Goal: Task Accomplishment & Management: Manage account settings

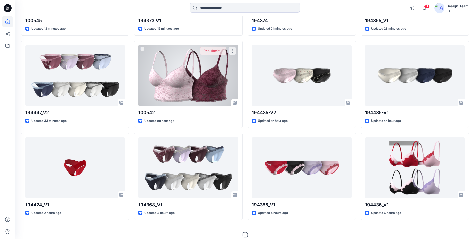
scroll to position [127, 0]
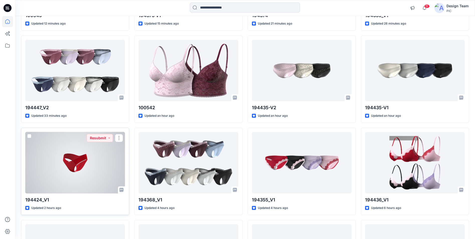
click at [103, 177] on div at bounding box center [75, 162] width 100 height 61
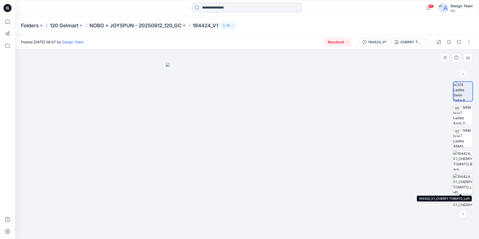
click at [465, 182] on img at bounding box center [463, 184] width 20 height 20
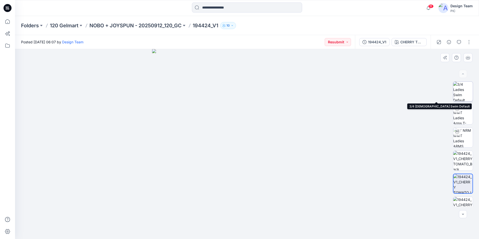
click at [460, 90] on img at bounding box center [463, 92] width 20 height 20
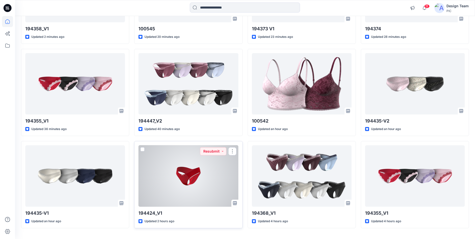
scroll to position [127, 0]
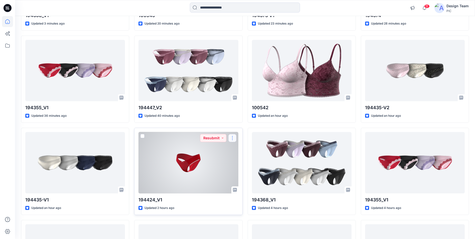
click at [232, 138] on button "button" at bounding box center [232, 138] width 8 height 8
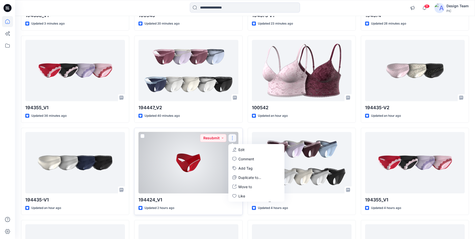
click at [188, 206] on div "Updated 2 hours ago" at bounding box center [188, 207] width 100 height 5
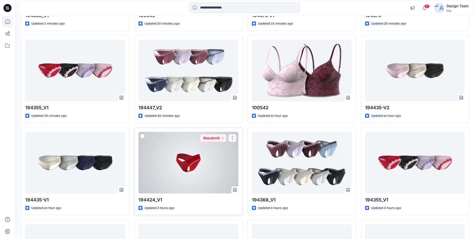
click at [231, 139] on button "button" at bounding box center [232, 138] width 8 height 8
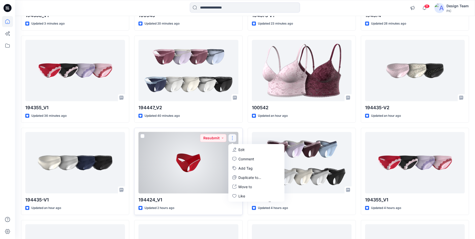
click at [191, 170] on div at bounding box center [188, 162] width 100 height 61
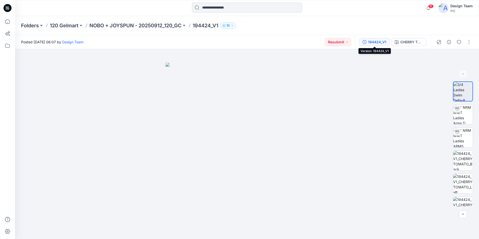
click at [373, 44] on div "194424_V1" at bounding box center [377, 42] width 18 height 6
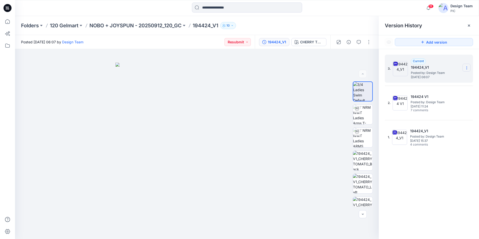
click at [468, 67] on icon at bounding box center [467, 68] width 4 height 4
click at [435, 110] on span "Delete Version" at bounding box center [432, 110] width 24 height 6
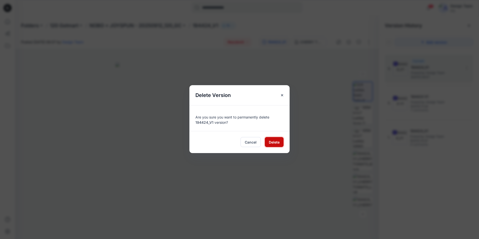
click at [277, 146] on button "Delete" at bounding box center [274, 142] width 19 height 10
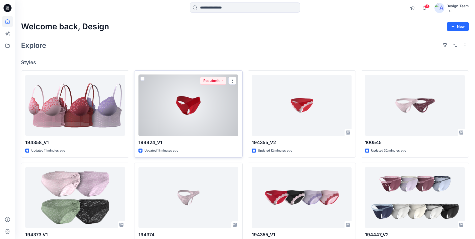
click at [205, 113] on div at bounding box center [188, 105] width 100 height 61
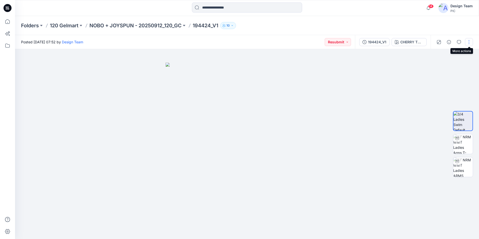
click at [467, 42] on button "button" at bounding box center [469, 42] width 8 height 8
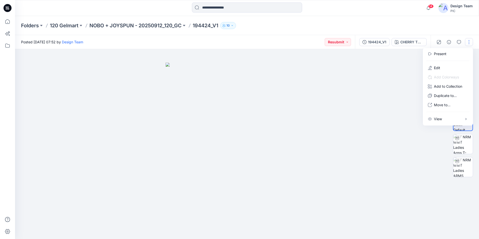
click at [384, 71] on div at bounding box center [247, 144] width 464 height 190
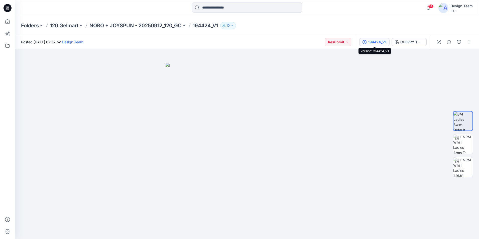
click at [373, 40] on div "194424_V1" at bounding box center [377, 42] width 18 height 6
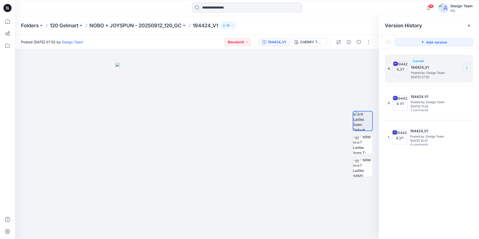
click at [468, 67] on icon at bounding box center [467, 68] width 4 height 4
click at [307, 81] on div at bounding box center [197, 144] width 364 height 190
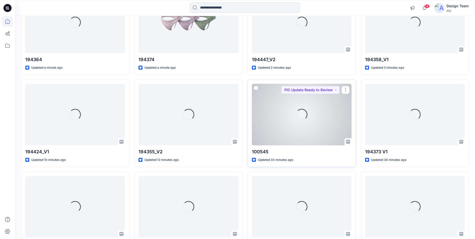
scroll to position [27, 0]
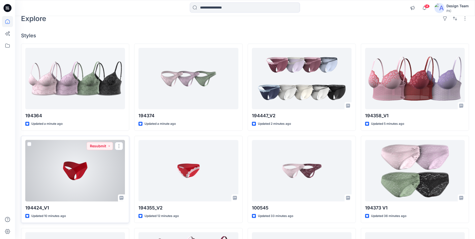
click at [79, 174] on div at bounding box center [75, 170] width 100 height 61
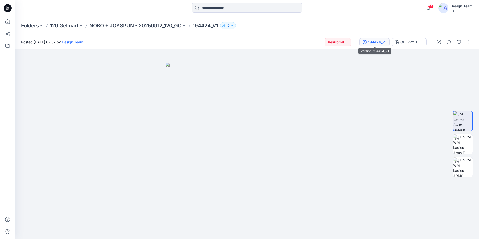
click at [380, 42] on div "194424_V1" at bounding box center [377, 42] width 18 height 6
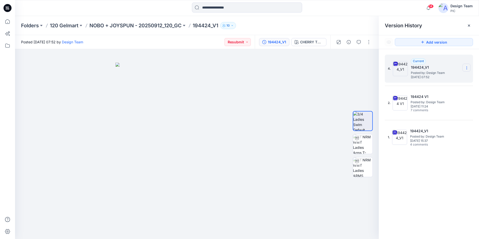
click at [468, 68] on icon at bounding box center [467, 68] width 4 height 4
click at [284, 94] on div at bounding box center [197, 144] width 364 height 190
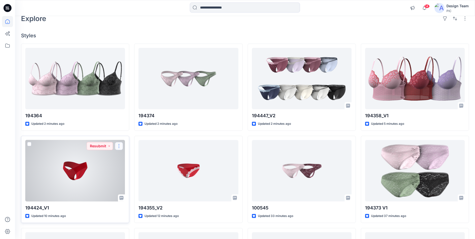
click at [117, 145] on button "button" at bounding box center [119, 146] width 8 height 8
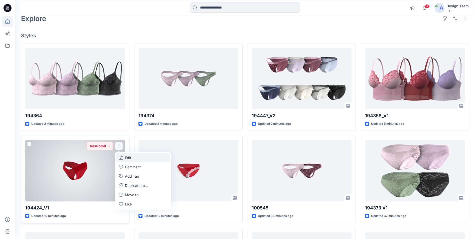
click at [128, 159] on p "Edit" at bounding box center [128, 157] width 6 height 5
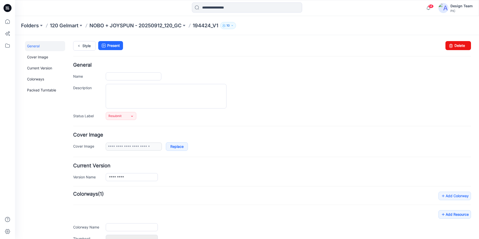
type input "*********"
type input "**********"
click at [115, 92] on textarea "Description" at bounding box center [166, 96] width 121 height 25
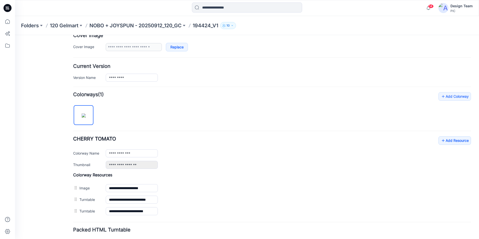
scroll to position [135, 0]
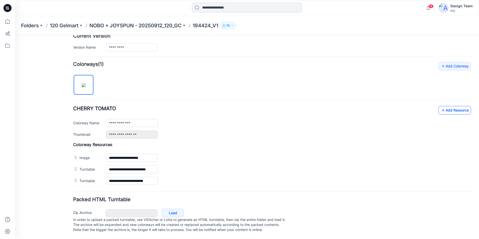
click at [457, 107] on link "Add Resource" at bounding box center [454, 110] width 33 height 9
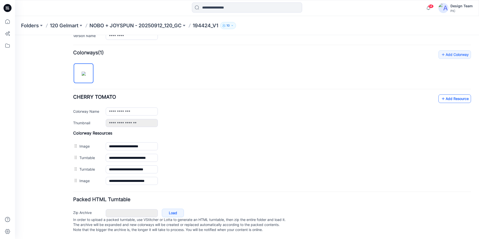
scroll to position [146, 0]
click at [448, 96] on link "Add Resource" at bounding box center [454, 98] width 33 height 9
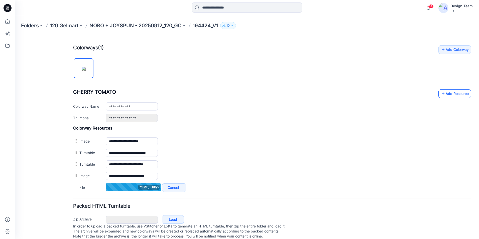
click at [443, 95] on link "Add Resource" at bounding box center [454, 93] width 33 height 9
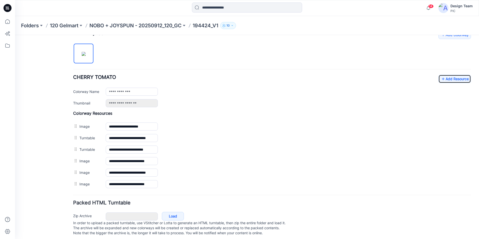
scroll to position [169, 0]
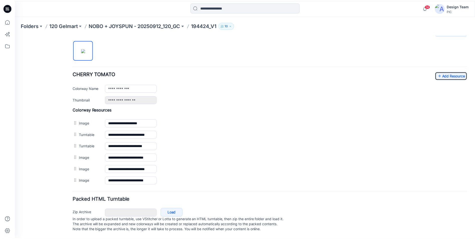
scroll to position [27, 0]
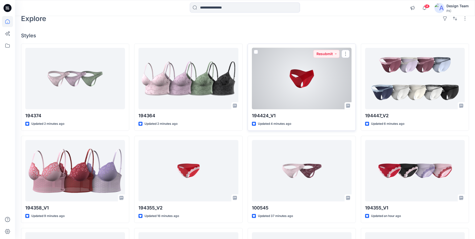
click at [314, 95] on div at bounding box center [302, 78] width 100 height 61
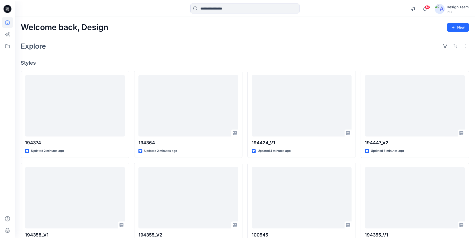
scroll to position [27, 0]
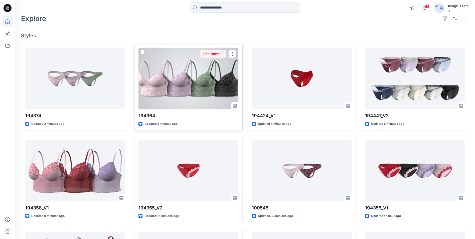
click at [210, 76] on div at bounding box center [188, 78] width 100 height 61
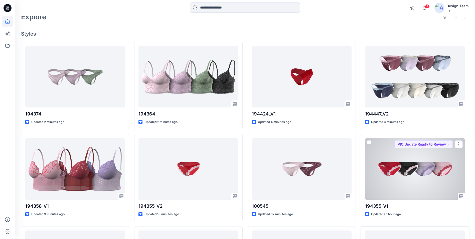
scroll to position [127, 0]
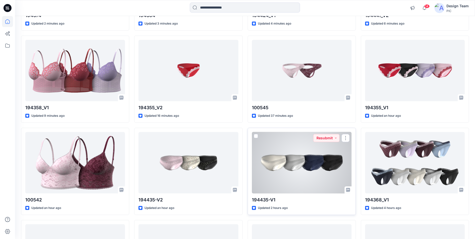
click at [301, 157] on div at bounding box center [302, 162] width 100 height 61
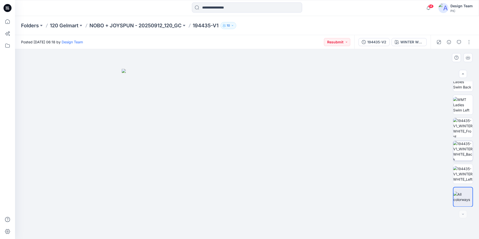
scroll to position [102, 0]
click at [463, 215] on div at bounding box center [463, 214] width 8 height 8
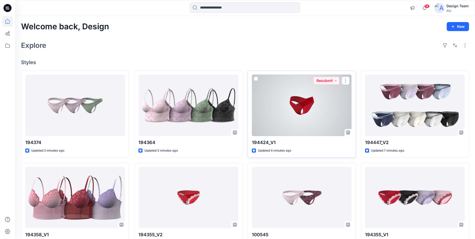
click at [292, 100] on div at bounding box center [302, 105] width 100 height 61
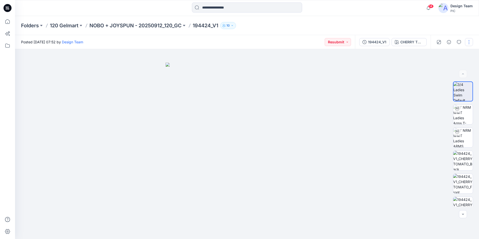
click at [470, 44] on button "button" at bounding box center [469, 42] width 8 height 8
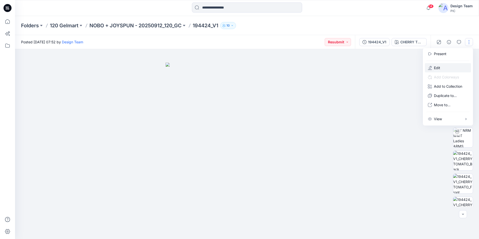
click at [444, 68] on button "Edit" at bounding box center [448, 67] width 46 height 9
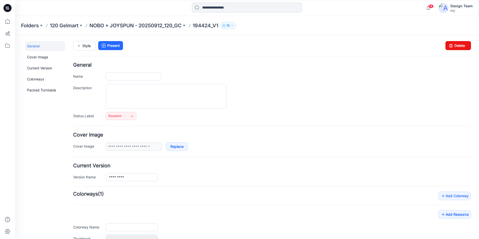
type input "*********"
type input "**********"
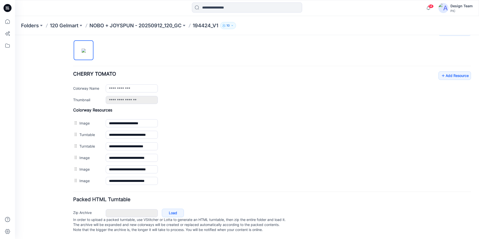
scroll to position [169, 0]
click at [444, 71] on link "Add Resource" at bounding box center [454, 75] width 33 height 9
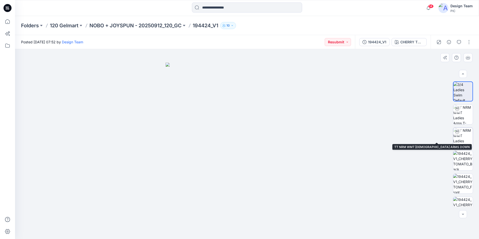
scroll to position [10, 0]
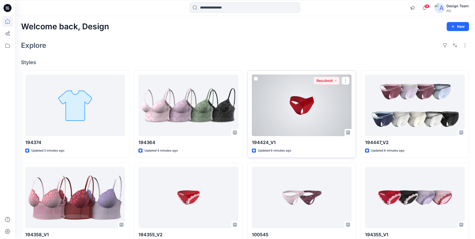
click at [308, 102] on div at bounding box center [302, 105] width 100 height 61
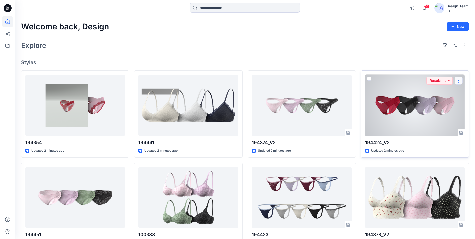
click at [460, 79] on button "button" at bounding box center [459, 81] width 8 height 8
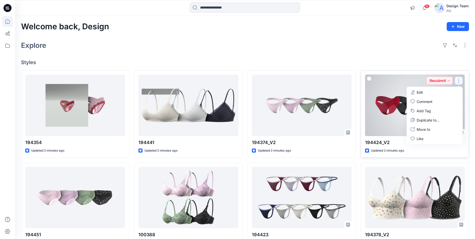
click at [433, 91] on button "Edit" at bounding box center [435, 92] width 54 height 9
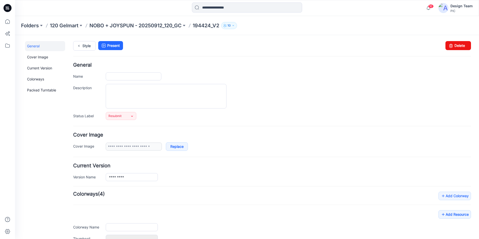
type input "*********"
type input "**********"
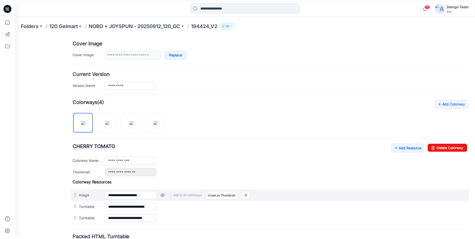
scroll to position [100, 0]
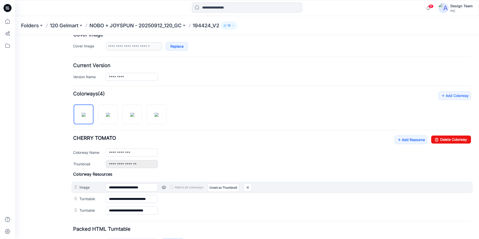
click at [163, 187] on link at bounding box center [164, 187] width 4 height 4
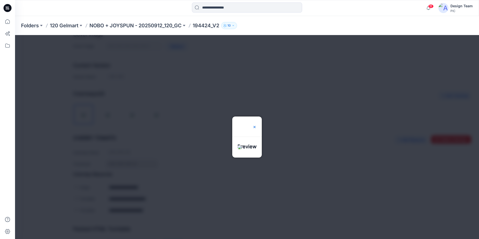
drag, startPoint x: 262, startPoint y: 110, endPoint x: 261, endPoint y: 108, distance: 2.9
click at [256, 125] on img at bounding box center [254, 127] width 4 height 4
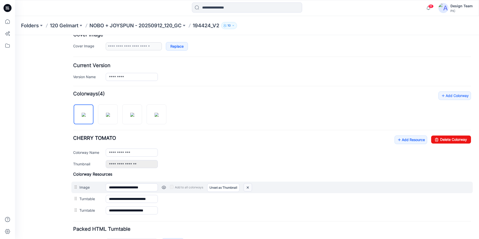
drag, startPoint x: 248, startPoint y: 188, endPoint x: 274, endPoint y: 56, distance: 134.0
click at [248, 188] on img at bounding box center [248, 187] width 8 height 8
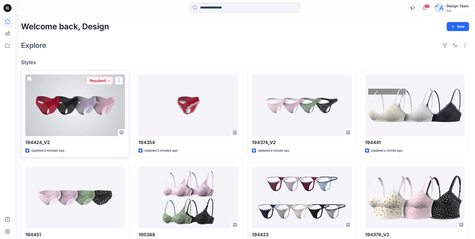
click at [88, 111] on div at bounding box center [75, 105] width 100 height 61
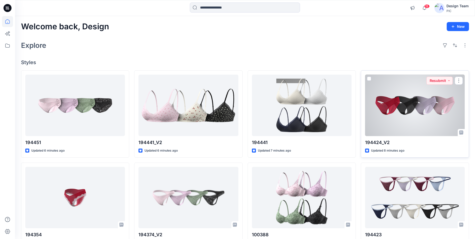
click at [437, 109] on div at bounding box center [415, 105] width 100 height 61
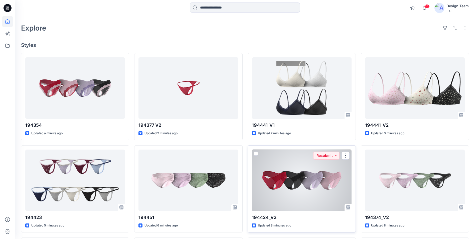
scroll to position [50, 0]
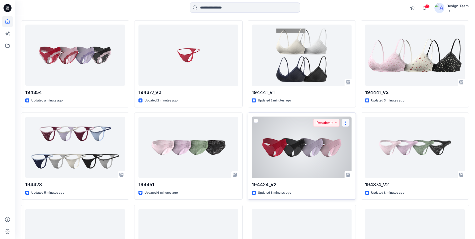
click at [345, 122] on button "button" at bounding box center [346, 123] width 8 height 8
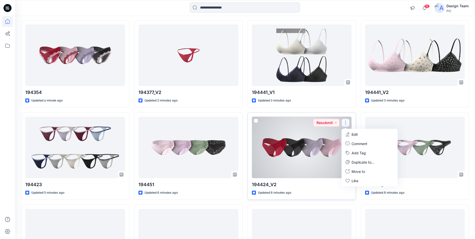
click at [355, 135] on p "Edit" at bounding box center [355, 134] width 6 height 5
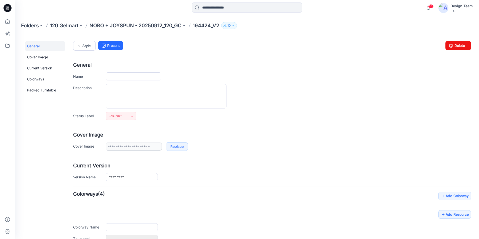
type input "*********"
type input "**********"
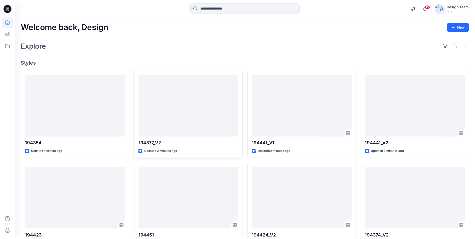
scroll to position [50, 0]
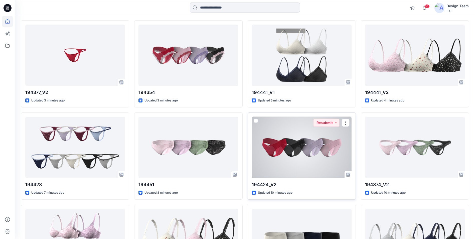
click at [314, 153] on div at bounding box center [302, 147] width 100 height 61
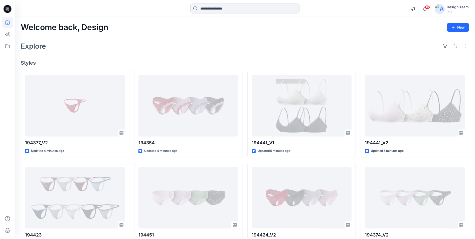
scroll to position [50, 0]
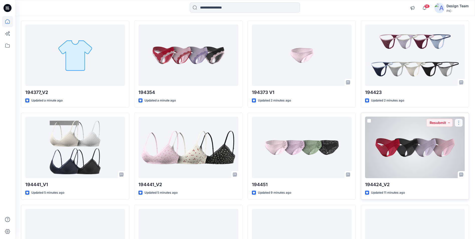
click at [460, 122] on button "button" at bounding box center [459, 123] width 8 height 8
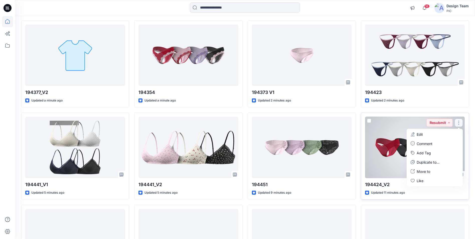
click at [428, 134] on button "Edit" at bounding box center [435, 134] width 54 height 9
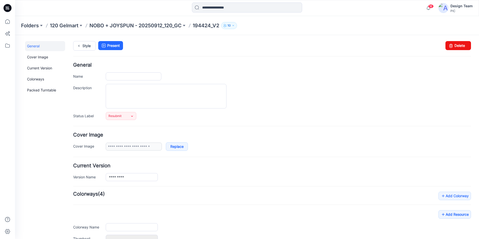
type input "*********"
type input "**********"
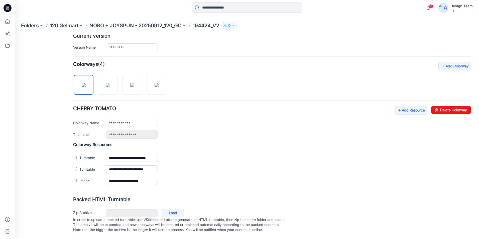
scroll to position [110, 0]
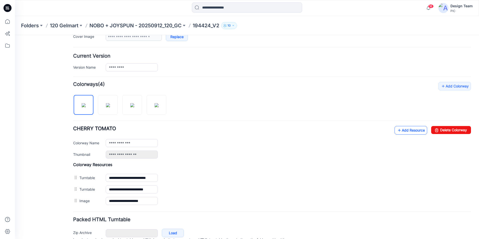
click at [401, 132] on link "Add Resource" at bounding box center [410, 130] width 33 height 9
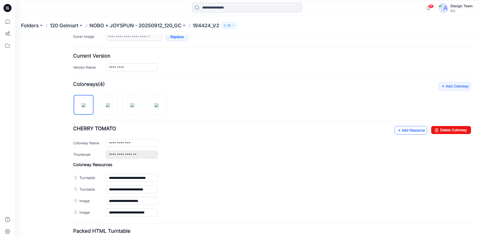
click at [408, 133] on link "Add Resource" at bounding box center [410, 130] width 33 height 9
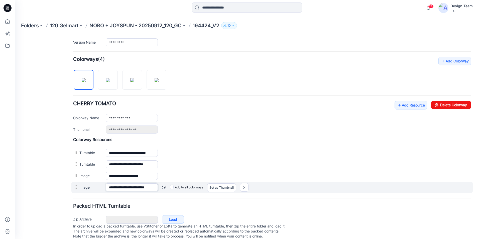
scroll to position [0, 11]
drag, startPoint x: 108, startPoint y: 188, endPoint x: 169, endPoint y: 189, distance: 60.1
click at [169, 189] on div "**********" at bounding box center [271, 188] width 401 height 12
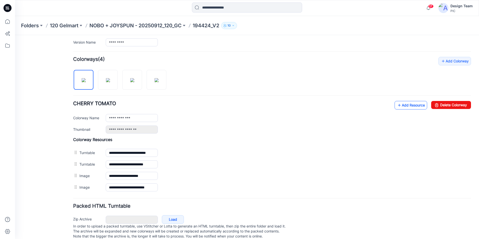
click at [400, 106] on link "Add Resource" at bounding box center [410, 105] width 33 height 9
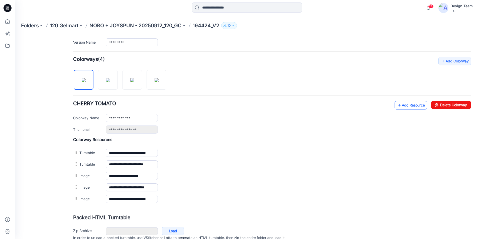
click at [405, 107] on link "Add Resource" at bounding box center [410, 105] width 33 height 9
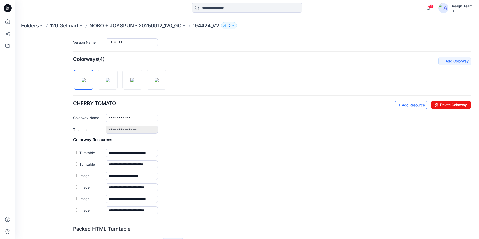
click at [408, 104] on link "Add Resource" at bounding box center [410, 105] width 33 height 9
click at [398, 103] on link "Add Resource" at bounding box center [410, 105] width 33 height 9
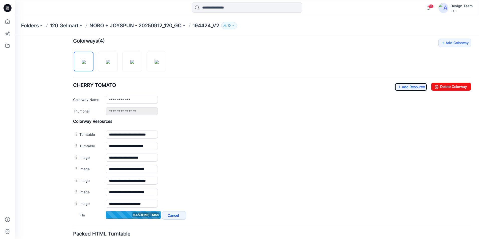
scroll to position [185, 0]
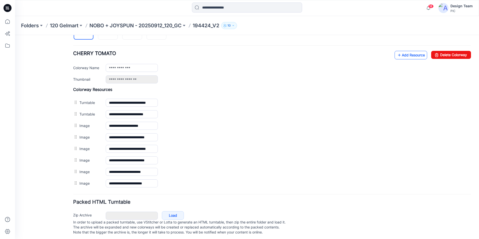
click at [411, 56] on link "Add Resource" at bounding box center [410, 55] width 33 height 9
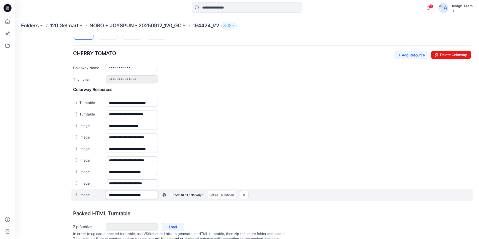
scroll to position [0, 2]
drag, startPoint x: 107, startPoint y: 195, endPoint x: 165, endPoint y: 199, distance: 57.5
click at [165, 199] on div "**********" at bounding box center [271, 195] width 401 height 12
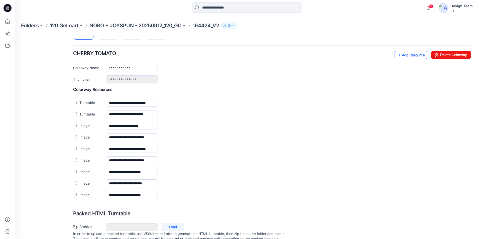
scroll to position [0, 0]
click at [410, 55] on link "Add Resource" at bounding box center [410, 55] width 33 height 9
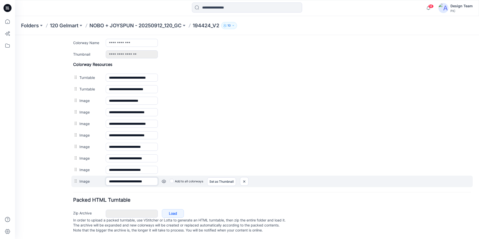
scroll to position [0, 2]
drag, startPoint x: 107, startPoint y: 181, endPoint x: 163, endPoint y: 182, distance: 55.4
click at [163, 182] on div "**********" at bounding box center [271, 182] width 401 height 12
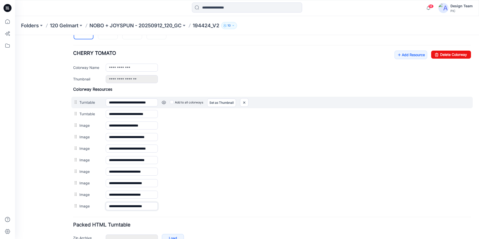
scroll to position [185, 0]
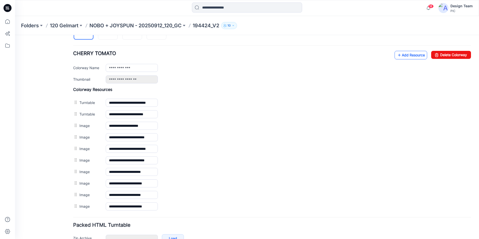
click at [397, 54] on icon at bounding box center [399, 55] width 5 height 8
click at [398, 57] on link "Add Resource" at bounding box center [410, 55] width 33 height 9
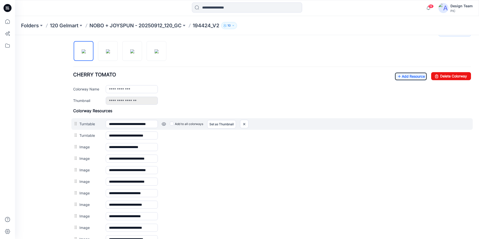
scroll to position [160, 0]
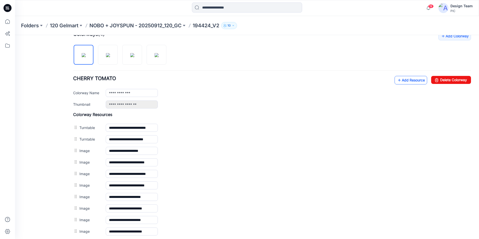
click at [397, 81] on icon at bounding box center [399, 80] width 5 height 8
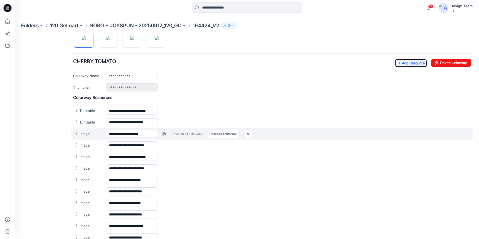
scroll to position [150, 0]
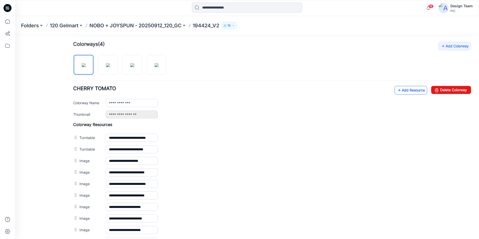
click at [403, 90] on link "Add Resource" at bounding box center [410, 90] width 33 height 9
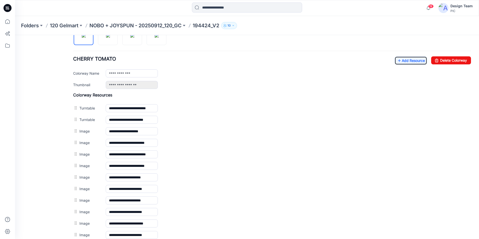
scroll to position [136, 0]
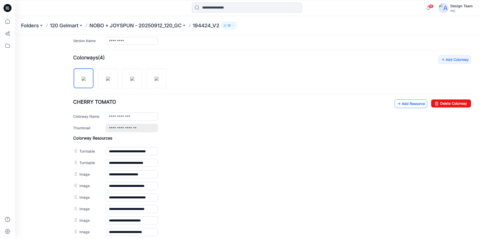
click at [413, 106] on link "Add Resource" at bounding box center [410, 103] width 33 height 9
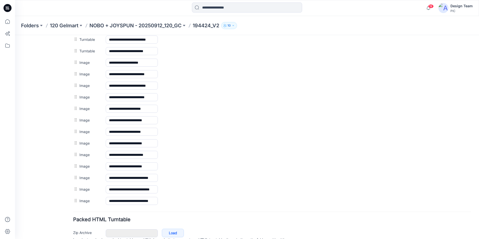
scroll to position [0, 0]
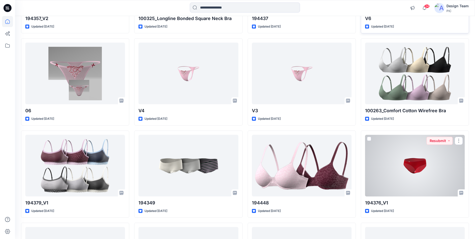
scroll to position [1182, 0]
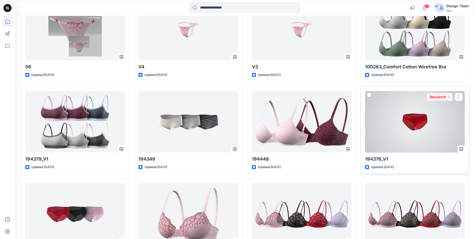
click at [421, 123] on div at bounding box center [415, 121] width 100 height 61
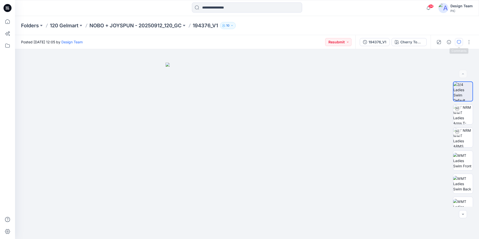
click at [457, 43] on button "button" at bounding box center [459, 42] width 8 height 8
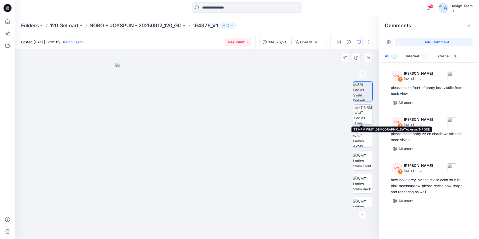
click at [367, 117] on img at bounding box center [363, 115] width 18 height 20
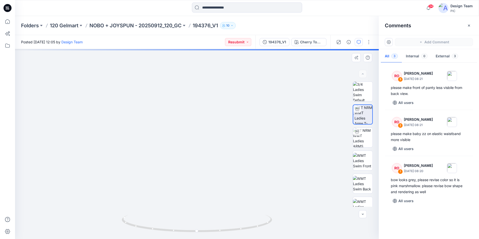
drag, startPoint x: 243, startPoint y: 112, endPoint x: 241, endPoint y: 102, distance: 10.6
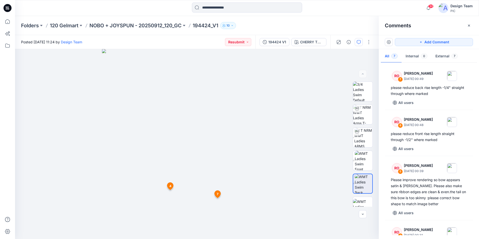
scroll to position [157, 0]
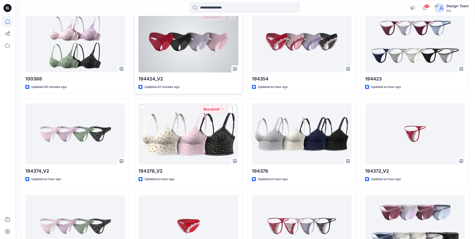
scroll to position [302, 0]
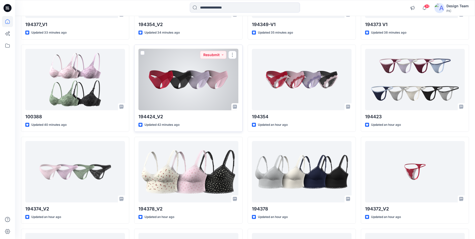
click at [200, 83] on div at bounding box center [188, 79] width 100 height 61
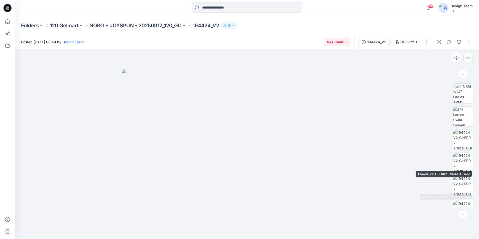
scroll to position [25, 0]
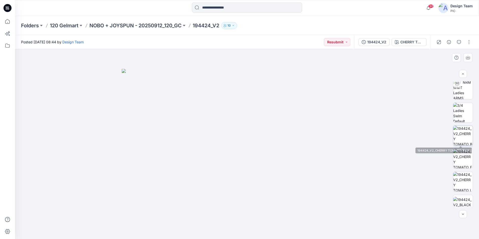
click at [457, 137] on img at bounding box center [463, 136] width 20 height 20
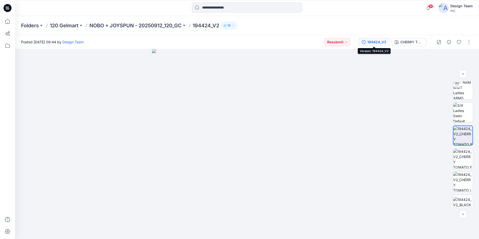
click at [385, 42] on div "194424_V2" at bounding box center [376, 42] width 19 height 6
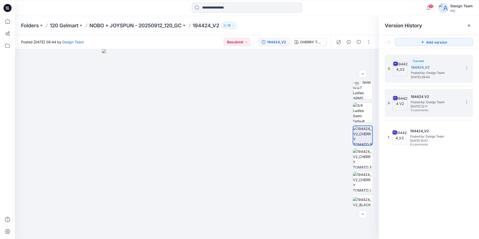
click at [425, 103] on span "Posted by: Design Team" at bounding box center [435, 102] width 50 height 5
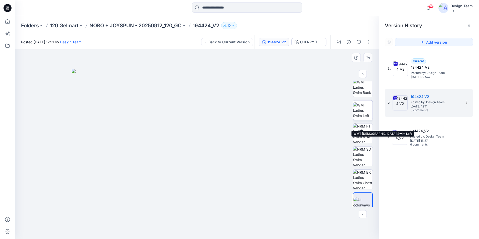
scroll to position [100, 0]
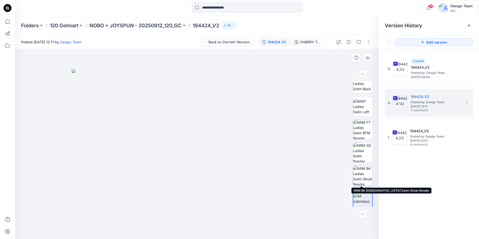
click at [361, 176] on img at bounding box center [363, 176] width 20 height 20
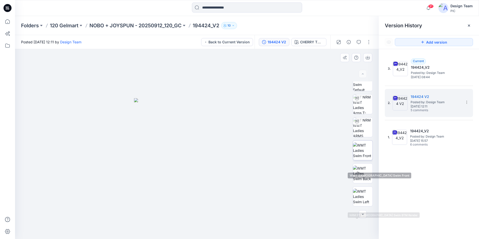
scroll to position [0, 0]
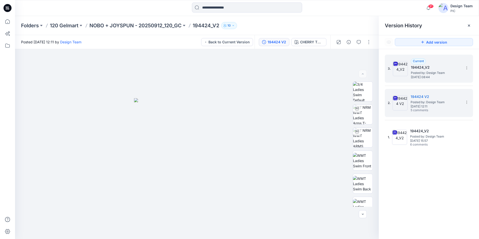
click at [441, 74] on span "Posted by: Design Team" at bounding box center [436, 72] width 50 height 5
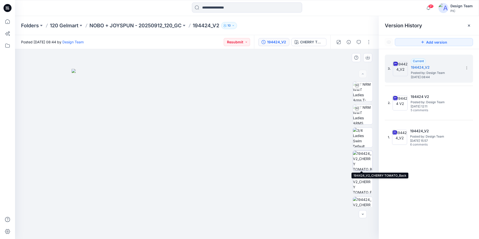
click at [366, 160] on img at bounding box center [363, 161] width 20 height 20
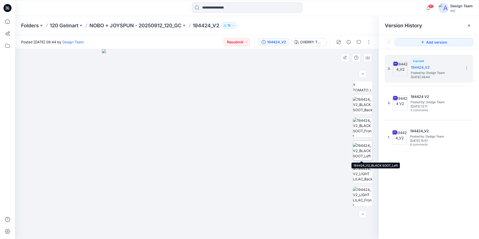
scroll to position [150, 0]
click at [420, 72] on span "Posted by: Design Team" at bounding box center [436, 72] width 50 height 5
click at [361, 151] on img at bounding box center [363, 149] width 20 height 16
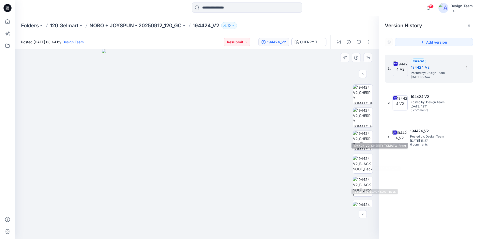
scroll to position [50, 0]
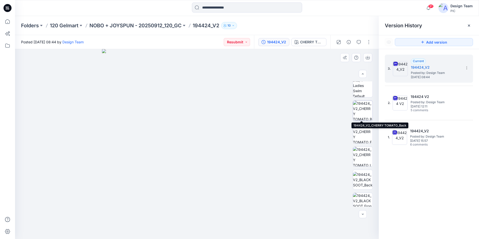
click at [360, 114] on img at bounding box center [363, 111] width 20 height 20
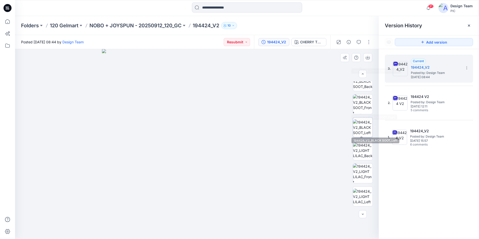
scroll to position [150, 0]
click at [362, 149] on img at bounding box center [363, 149] width 20 height 16
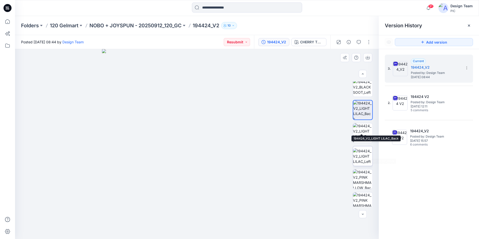
scroll to position [200, 0]
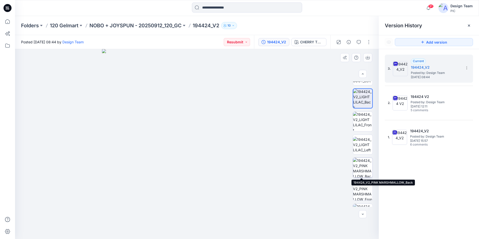
click at [360, 170] on img at bounding box center [363, 168] width 20 height 20
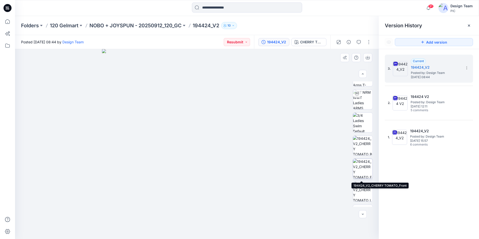
scroll to position [0, 0]
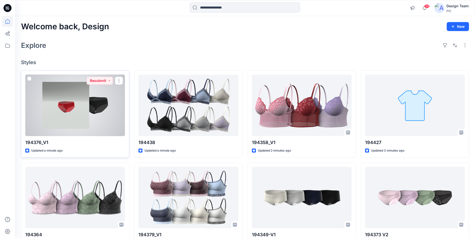
click at [88, 111] on div at bounding box center [75, 105] width 100 height 61
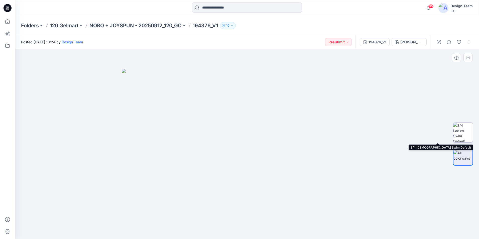
click at [464, 136] on img at bounding box center [463, 133] width 20 height 20
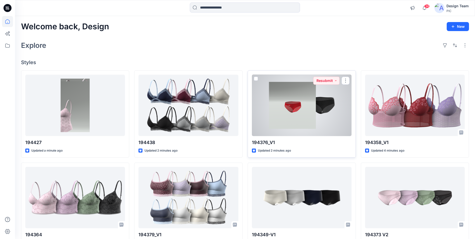
click at [310, 125] on div at bounding box center [302, 105] width 100 height 61
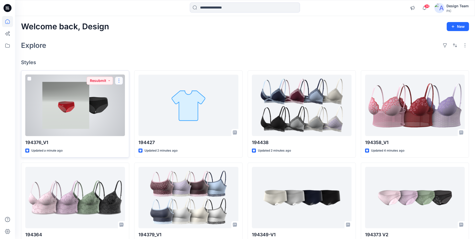
click at [118, 81] on button "button" at bounding box center [119, 81] width 8 height 8
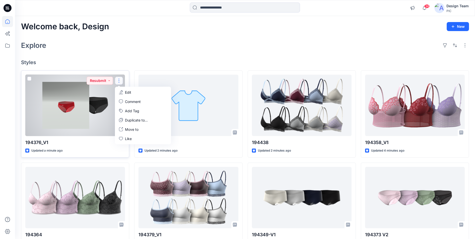
click at [126, 94] on p "Edit" at bounding box center [128, 92] width 6 height 5
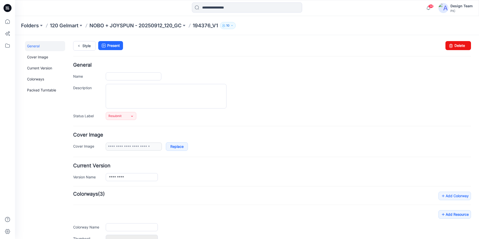
type input "*********"
type input "**********"
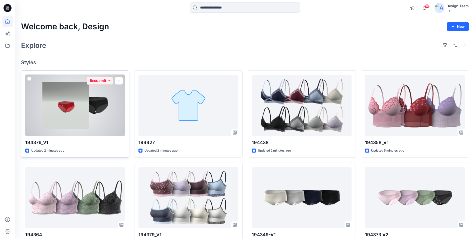
click at [106, 105] on div at bounding box center [75, 105] width 100 height 61
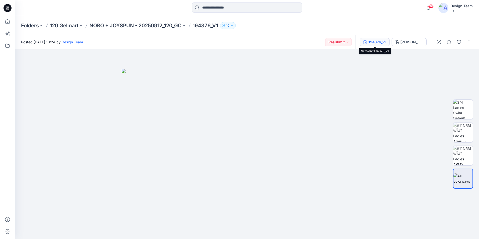
click at [379, 40] on div "194376_V1" at bounding box center [377, 42] width 18 height 6
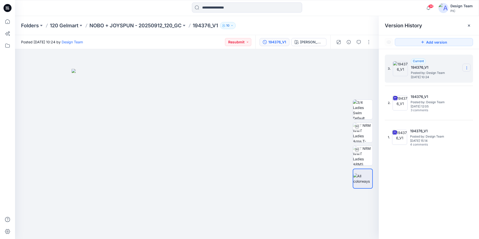
click at [466, 67] on icon at bounding box center [467, 68] width 4 height 4
click at [431, 100] on span "Delete Version" at bounding box center [432, 100] width 24 height 6
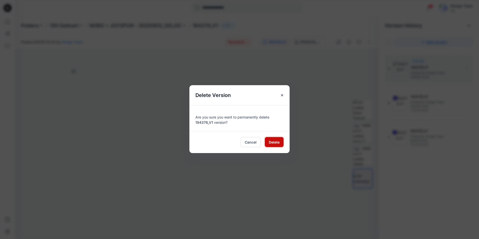
click at [270, 142] on span "Delete" at bounding box center [274, 141] width 11 height 5
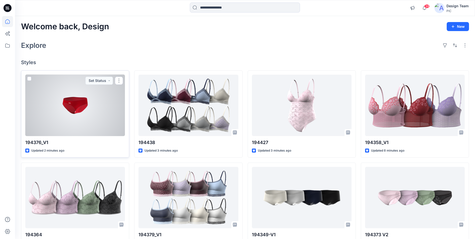
click at [92, 102] on div at bounding box center [75, 105] width 100 height 61
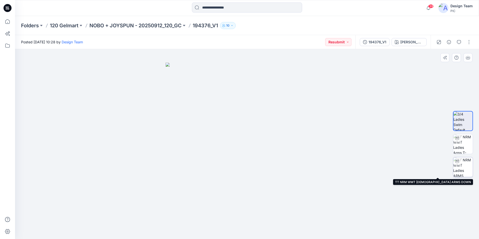
click at [464, 168] on img at bounding box center [463, 167] width 20 height 20
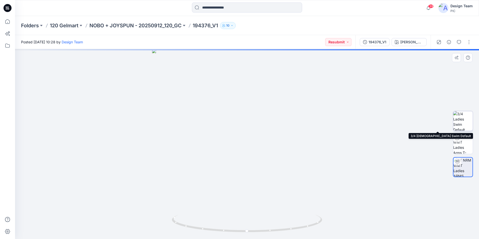
click at [462, 118] on img at bounding box center [463, 121] width 20 height 20
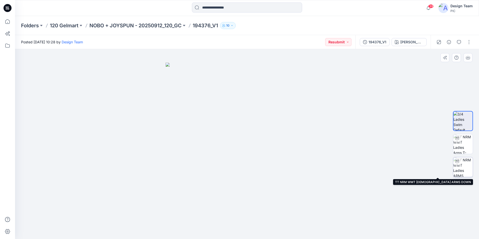
click at [465, 169] on img at bounding box center [463, 167] width 20 height 20
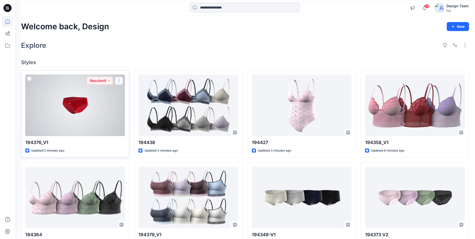
click at [120, 80] on button "button" at bounding box center [119, 81] width 8 height 8
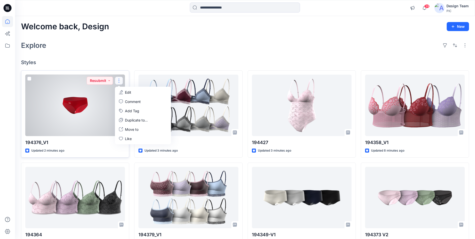
click at [128, 92] on p "Edit" at bounding box center [128, 92] width 6 height 5
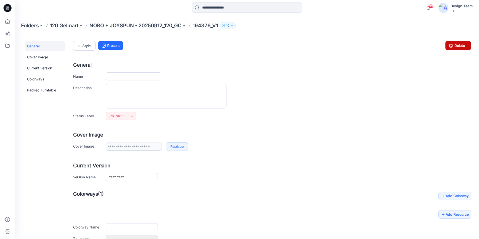
type input "*********"
type input "**********"
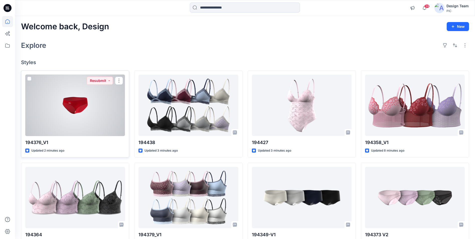
click at [53, 98] on div at bounding box center [75, 105] width 100 height 61
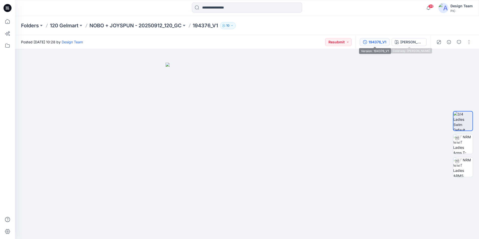
click at [370, 42] on div "194376_V1" at bounding box center [377, 42] width 18 height 6
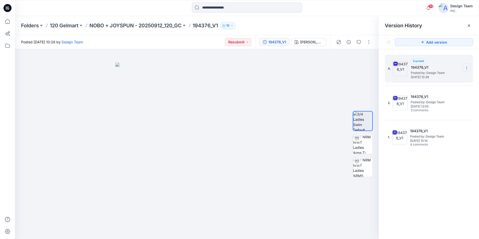
click at [467, 69] on icon at bounding box center [466, 69] width 0 height 0
click at [434, 111] on span "Delete Version" at bounding box center [432, 110] width 24 height 6
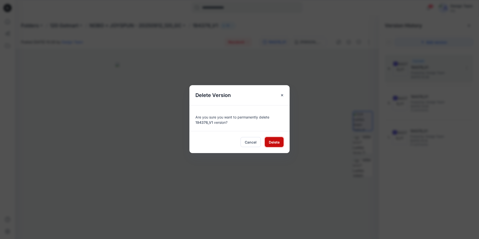
click at [278, 142] on span "Delete" at bounding box center [274, 141] width 11 height 5
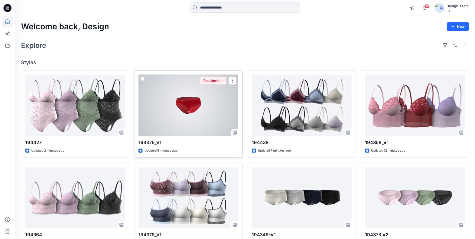
click at [194, 114] on div at bounding box center [188, 105] width 100 height 61
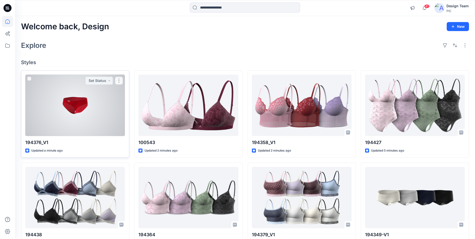
click at [73, 103] on div at bounding box center [75, 105] width 100 height 61
click at [122, 83] on button "button" at bounding box center [119, 81] width 8 height 8
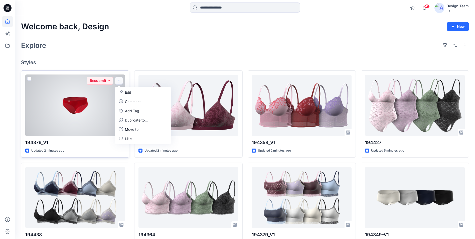
click at [128, 91] on p "Edit" at bounding box center [128, 92] width 6 height 5
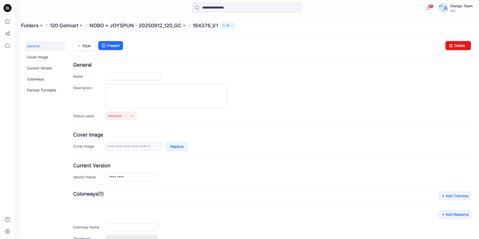
type input "*********"
type input "**********"
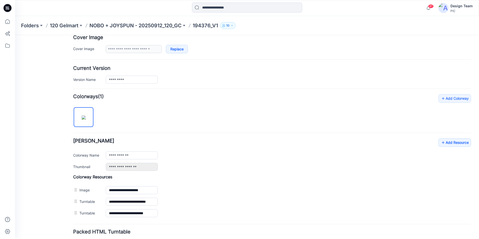
scroll to position [100, 0]
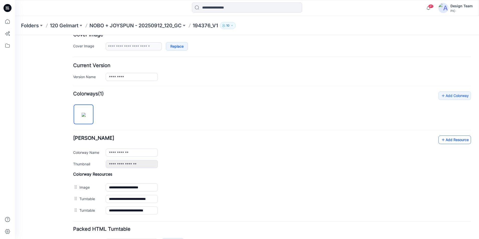
click at [453, 140] on link "Add Resource" at bounding box center [454, 139] width 33 height 9
click at [448, 142] on link "Add Resource" at bounding box center [454, 139] width 33 height 9
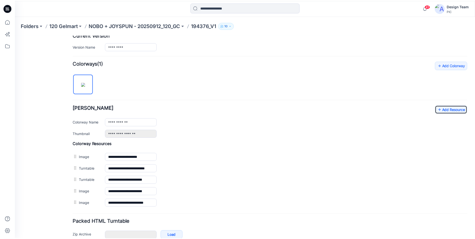
scroll to position [150, 0]
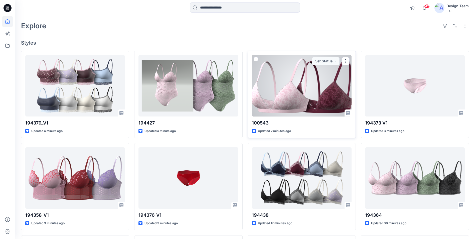
scroll to position [75, 0]
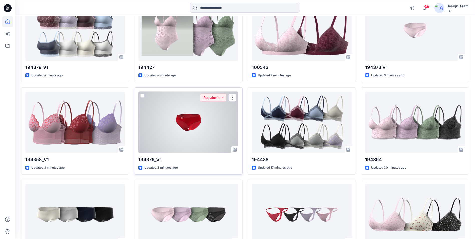
click at [193, 125] on div at bounding box center [188, 122] width 100 height 61
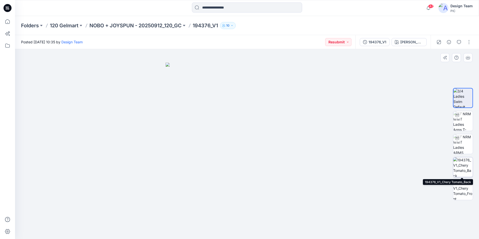
click at [461, 170] on img at bounding box center [463, 167] width 20 height 20
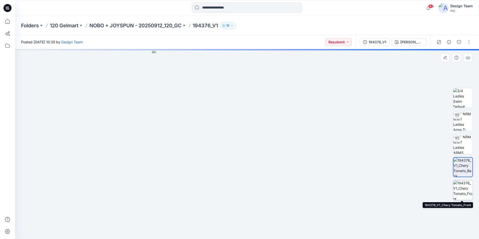
click at [466, 189] on img at bounding box center [463, 190] width 20 height 20
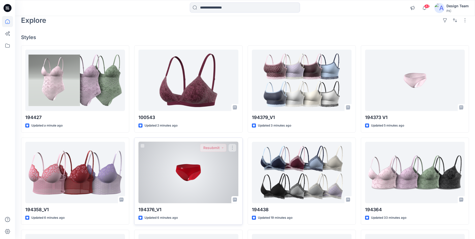
scroll to position [50, 0]
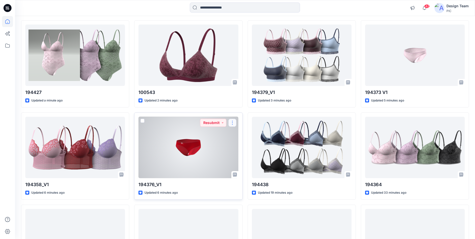
click at [232, 122] on button "button" at bounding box center [232, 123] width 8 height 8
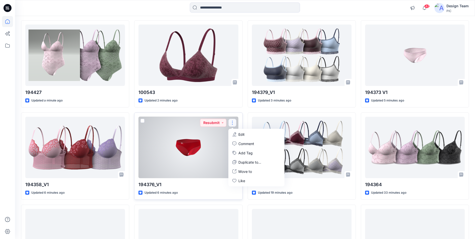
click at [238, 135] on button "Edit" at bounding box center [256, 134] width 54 height 9
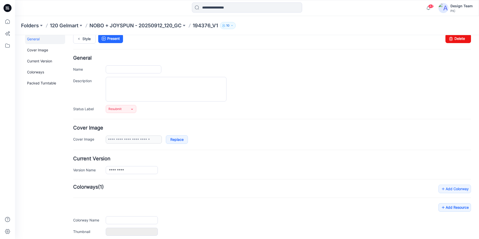
scroll to position [61, 0]
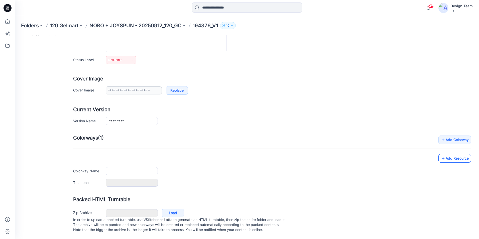
type input "*********"
type input "**********"
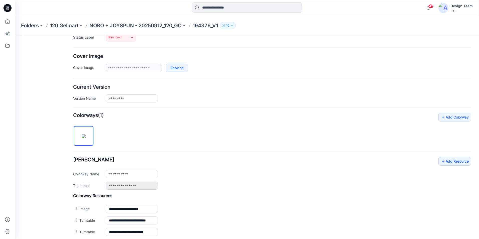
scroll to position [136, 0]
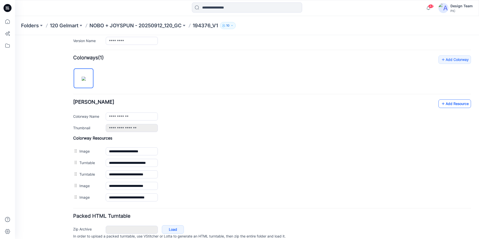
click at [456, 105] on link "Add Resource" at bounding box center [454, 103] width 33 height 9
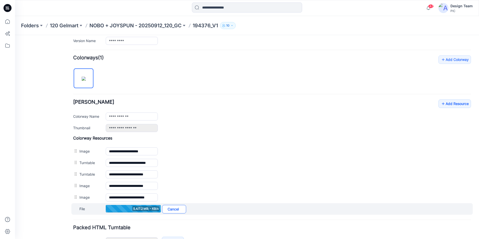
click at [171, 209] on link "Cancel" at bounding box center [174, 209] width 24 height 9
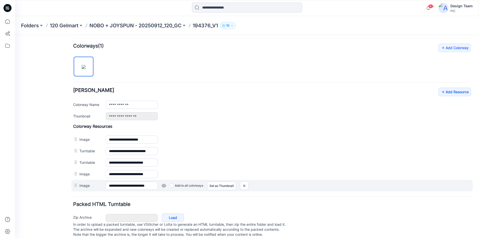
scroll to position [158, 0]
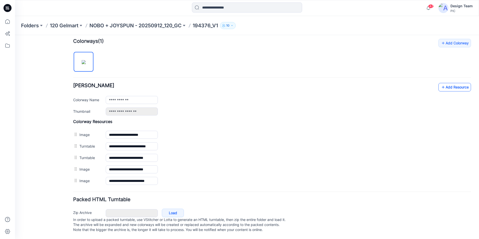
click at [451, 83] on link "Add Resource" at bounding box center [454, 87] width 33 height 9
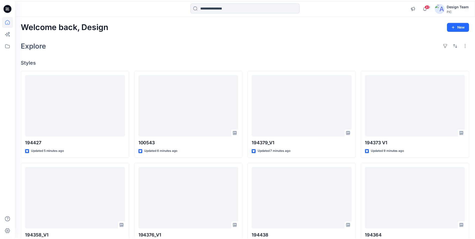
scroll to position [50, 0]
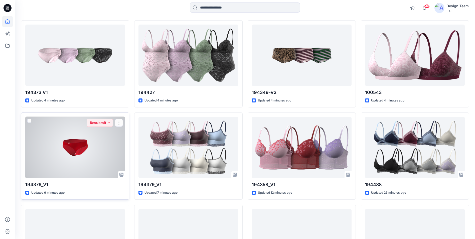
click at [70, 147] on div at bounding box center [75, 147] width 100 height 61
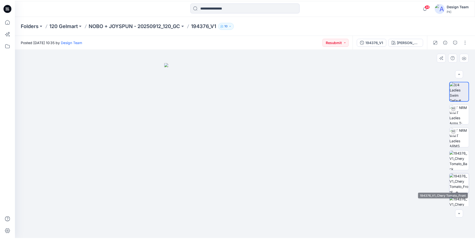
scroll to position [10, 0]
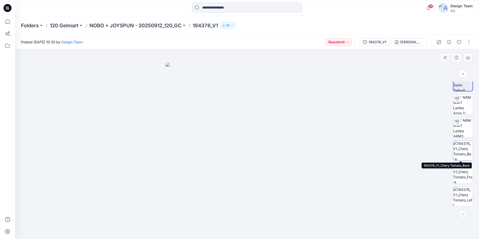
click at [459, 149] on img at bounding box center [463, 151] width 20 height 20
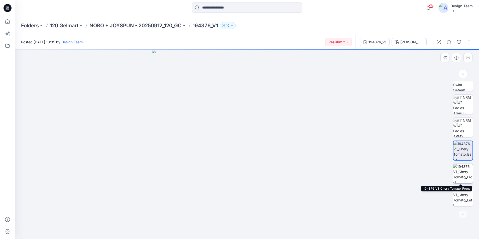
click at [464, 172] on img at bounding box center [463, 174] width 20 height 20
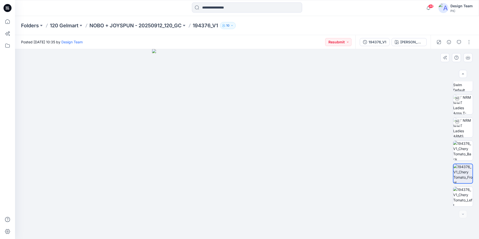
click at [388, 169] on div at bounding box center [247, 144] width 464 height 190
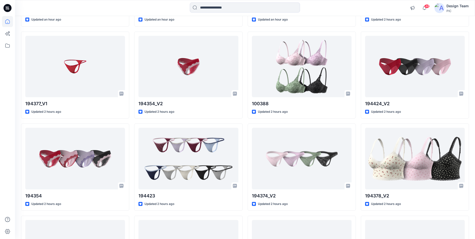
scroll to position [404, 0]
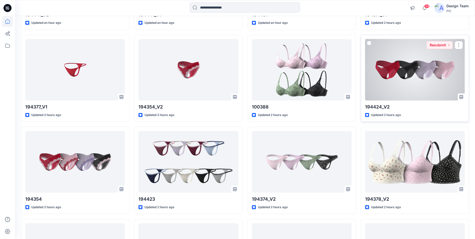
click at [401, 75] on div at bounding box center [415, 69] width 100 height 61
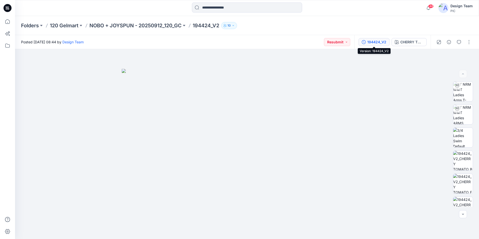
click at [373, 44] on div "194424_V2" at bounding box center [376, 42] width 19 height 6
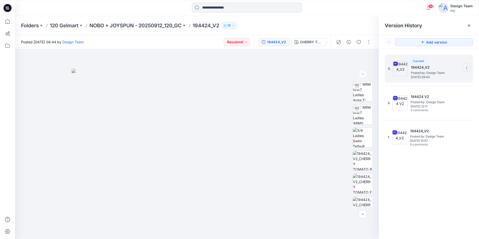
click at [466, 68] on icon at bounding box center [467, 68] width 4 height 4
click at [439, 77] on span "Download Source BW File" at bounding box center [441, 78] width 42 height 6
click at [338, 8] on div at bounding box center [247, 8] width 232 height 11
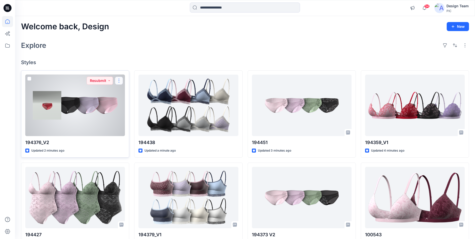
click at [115, 82] on button "button" at bounding box center [119, 81] width 8 height 8
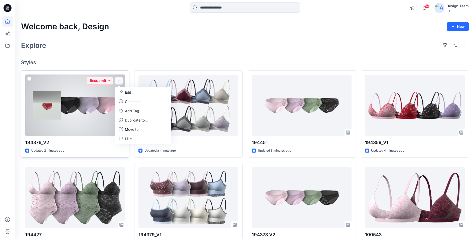
click at [108, 90] on div at bounding box center [75, 105] width 100 height 61
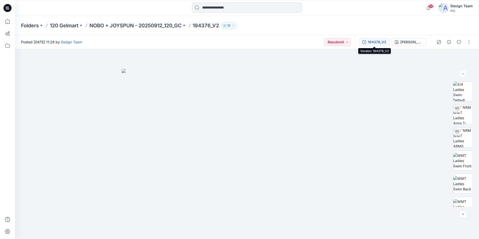
click at [380, 43] on div "194376_V2" at bounding box center [377, 42] width 19 height 6
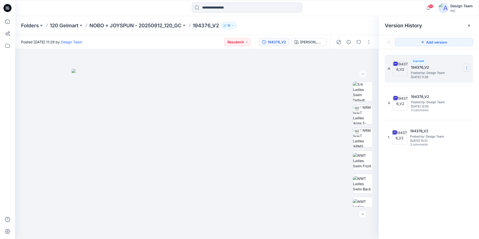
click at [468, 68] on icon at bounding box center [467, 68] width 4 height 4
click at [427, 110] on span "Delete Version" at bounding box center [432, 110] width 24 height 6
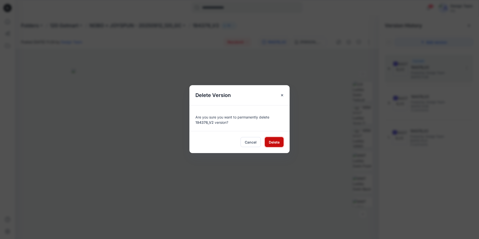
click at [271, 142] on span "Delete" at bounding box center [274, 141] width 11 height 5
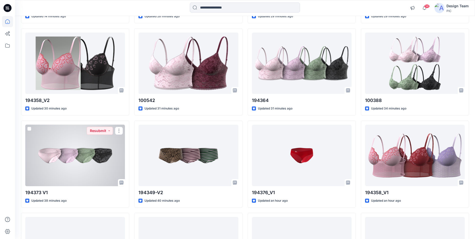
scroll to position [203, 0]
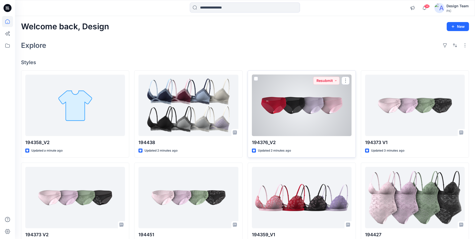
click at [335, 121] on div at bounding box center [302, 105] width 100 height 61
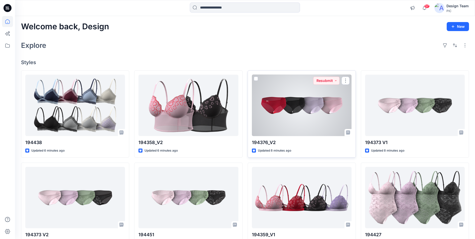
click at [295, 101] on div at bounding box center [302, 105] width 100 height 61
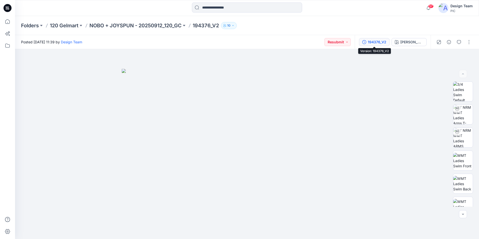
click at [375, 40] on div "194376_V2" at bounding box center [377, 42] width 19 height 6
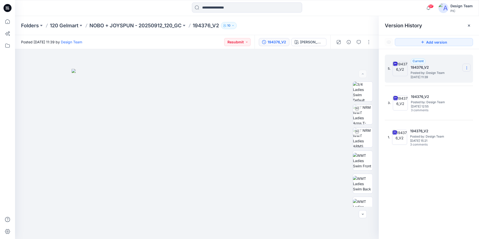
click at [468, 67] on icon at bounding box center [467, 68] width 4 height 4
click at [435, 108] on span "Delete Version" at bounding box center [432, 110] width 24 height 6
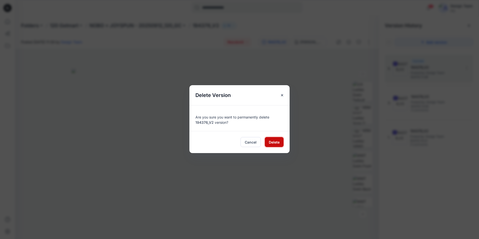
click at [276, 143] on span "Delete" at bounding box center [274, 141] width 11 height 5
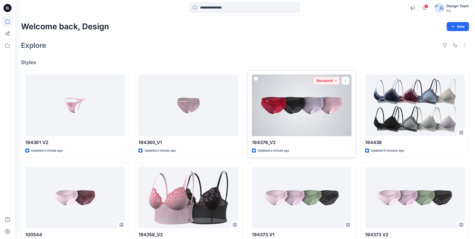
click at [281, 111] on div at bounding box center [302, 105] width 100 height 61
click at [321, 103] on div at bounding box center [302, 105] width 100 height 61
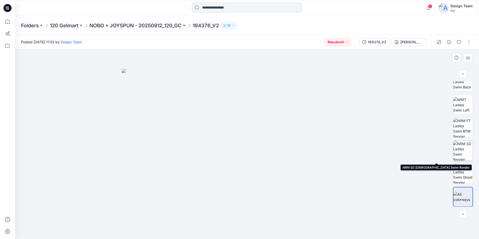
scroll to position [102, 0]
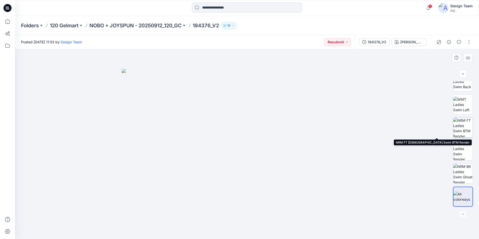
click at [467, 130] on img at bounding box center [463, 128] width 20 height 20
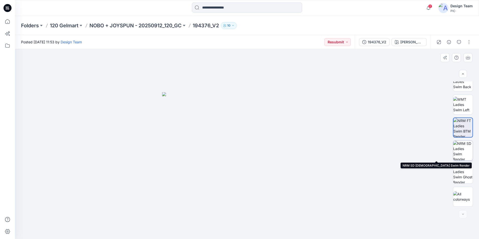
click at [466, 152] on img at bounding box center [463, 151] width 20 height 20
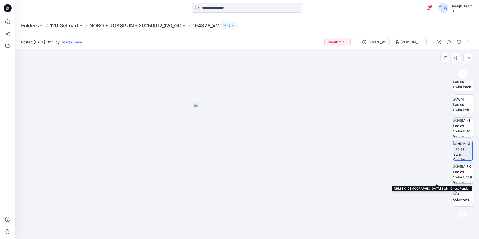
click at [463, 169] on img at bounding box center [463, 174] width 20 height 20
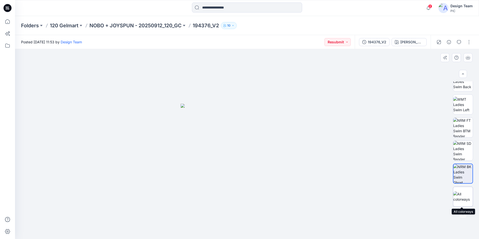
click at [460, 196] on img at bounding box center [463, 196] width 20 height 11
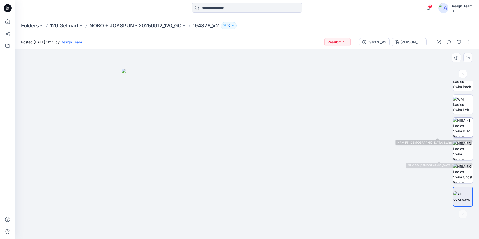
click at [467, 128] on img at bounding box center [463, 128] width 20 height 20
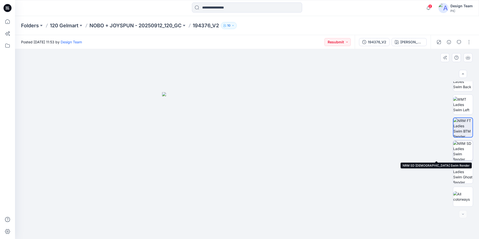
click at [466, 149] on img at bounding box center [463, 151] width 20 height 20
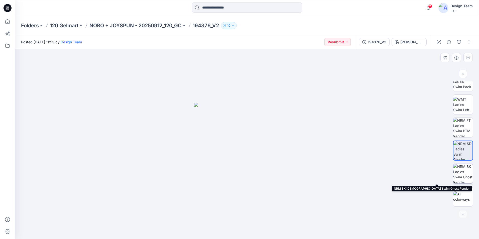
click at [463, 171] on img at bounding box center [463, 174] width 20 height 20
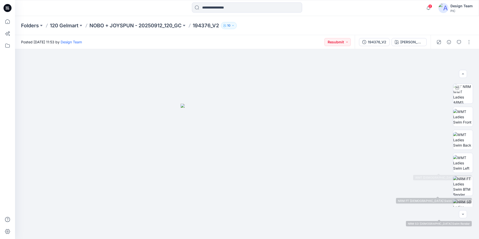
scroll to position [2, 0]
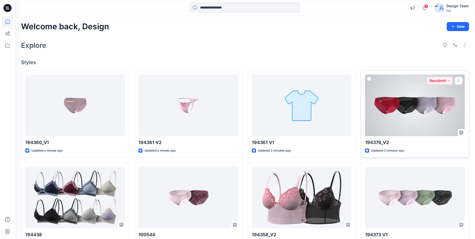
click at [404, 102] on div at bounding box center [415, 105] width 100 height 61
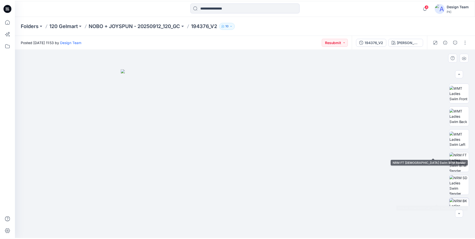
scroll to position [102, 0]
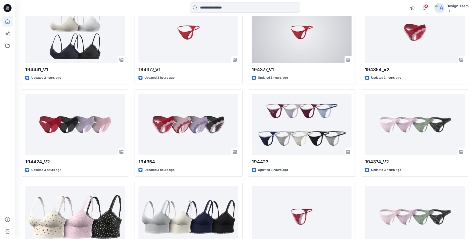
scroll to position [629, 0]
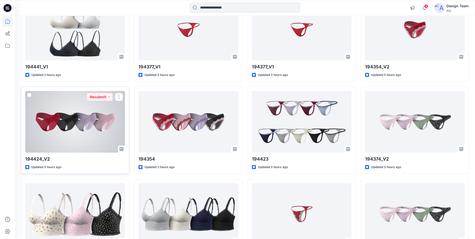
click at [46, 129] on div at bounding box center [75, 121] width 100 height 61
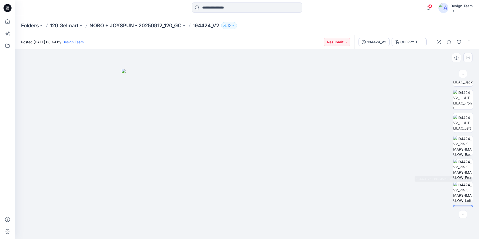
scroll to position [240, 0]
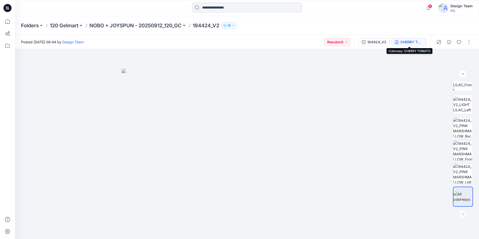
click at [409, 42] on div "CHERRY TOMATO" at bounding box center [411, 42] width 23 height 6
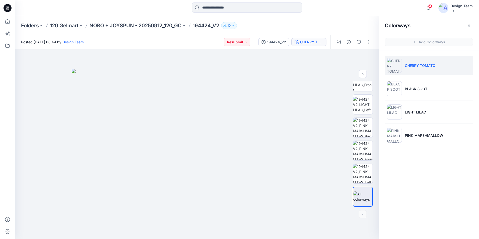
click at [414, 68] on li "CHERRY TOMATO" at bounding box center [429, 65] width 88 height 19
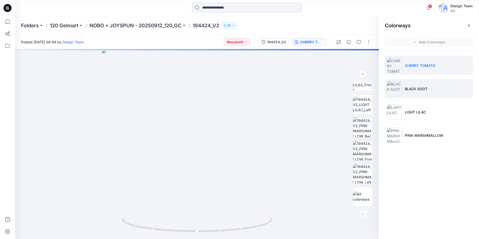
click at [416, 83] on li "BLACK SOOT" at bounding box center [429, 88] width 88 height 19
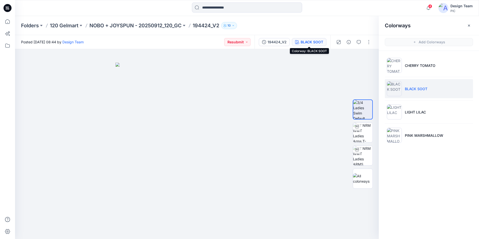
click at [310, 41] on div "BLACK SOOT" at bounding box center [312, 42] width 23 height 6
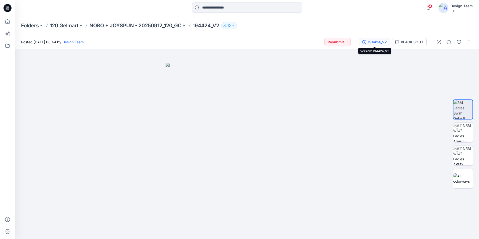
click at [376, 43] on div "194424_V2" at bounding box center [377, 42] width 19 height 6
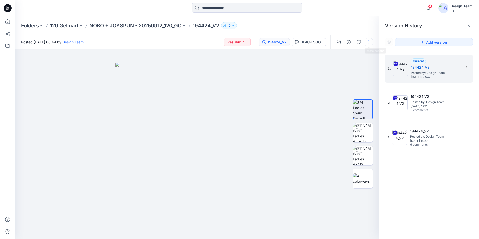
click at [369, 41] on button "button" at bounding box center [369, 42] width 8 height 8
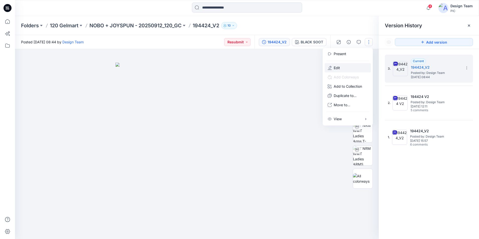
click at [344, 67] on button "Edit" at bounding box center [348, 67] width 46 height 9
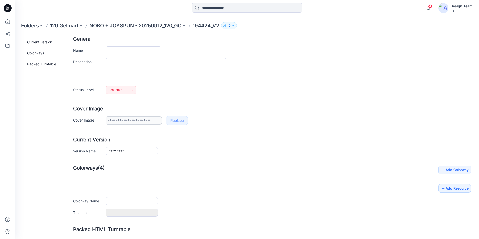
type input "*********"
type input "**********"
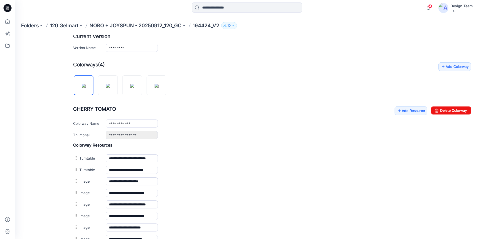
scroll to position [125, 0]
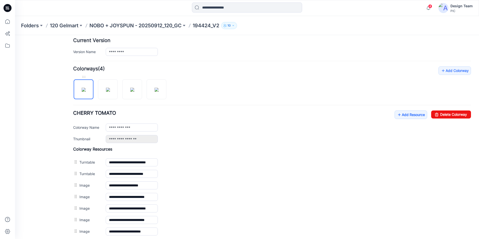
click at [86, 91] on img at bounding box center [84, 90] width 4 height 4
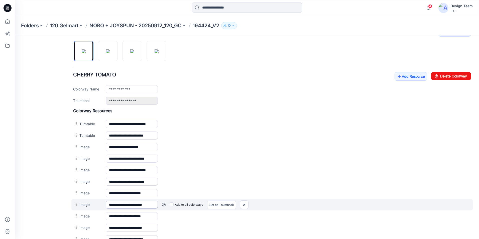
scroll to position [150, 0]
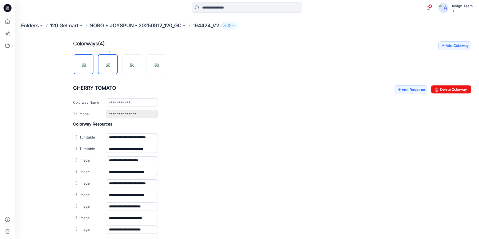
click at [108, 67] on img at bounding box center [108, 65] width 4 height 4
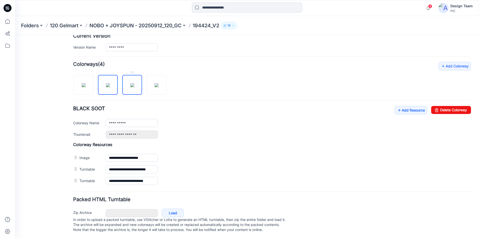
click at [130, 83] on img at bounding box center [132, 85] width 4 height 4
click at [107, 83] on img at bounding box center [108, 85] width 4 height 4
click at [130, 83] on img at bounding box center [132, 85] width 4 height 4
click at [159, 83] on img at bounding box center [157, 85] width 4 height 4
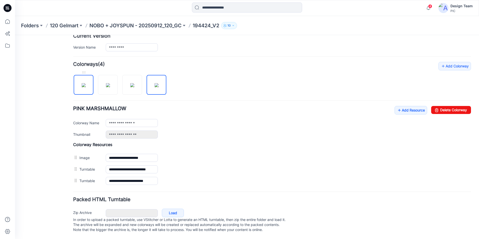
click at [82, 83] on img at bounding box center [84, 85] width 4 height 4
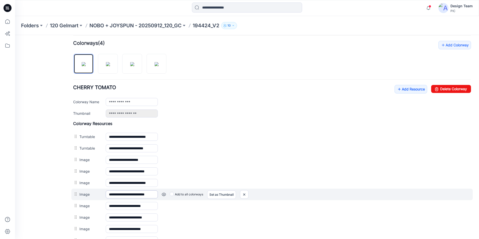
scroll to position [185, 0]
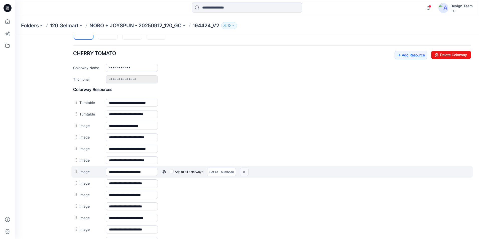
drag, startPoint x: 281, startPoint y: 59, endPoint x: 244, endPoint y: 172, distance: 118.4
click at [244, 172] on img at bounding box center [244, 172] width 8 height 8
drag, startPoint x: 276, startPoint y: 62, endPoint x: 245, endPoint y: 172, distance: 114.4
click at [245, 172] on img at bounding box center [244, 172] width 8 height 8
drag, startPoint x: 246, startPoint y: 172, endPoint x: 277, endPoint y: 60, distance: 116.6
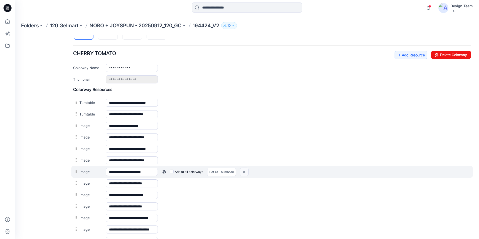
click at [246, 172] on img at bounding box center [244, 172] width 8 height 8
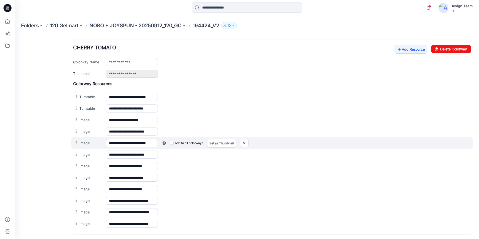
scroll to position [210, 0]
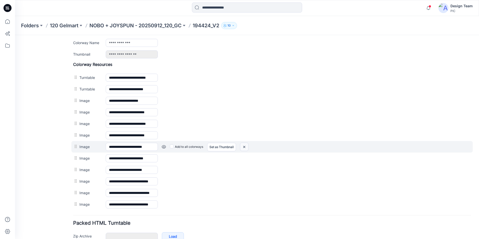
click at [247, 147] on img at bounding box center [244, 147] width 8 height 8
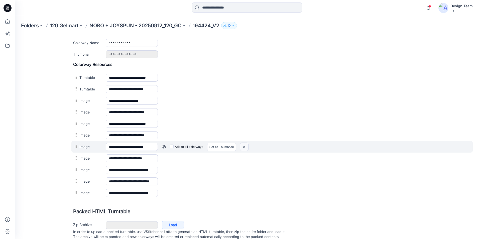
drag, startPoint x: 275, startPoint y: 60, endPoint x: 245, endPoint y: 148, distance: 92.9
click at [245, 148] on img at bounding box center [244, 147] width 8 height 8
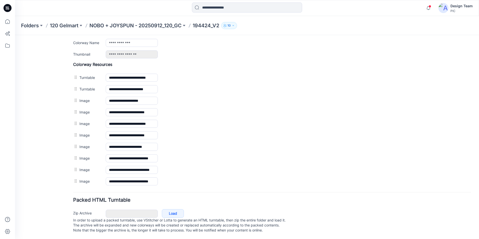
click at [15, 35] on img at bounding box center [15, 35] width 0 height 0
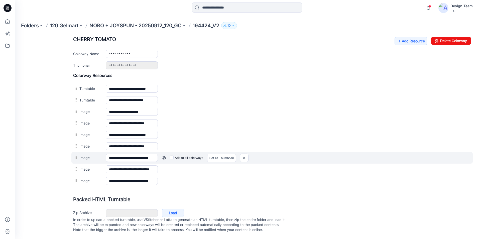
scroll to position [204, 0]
drag, startPoint x: 245, startPoint y: 152, endPoint x: 281, endPoint y: 61, distance: 97.5
click at [245, 154] on img at bounding box center [244, 158] width 8 height 8
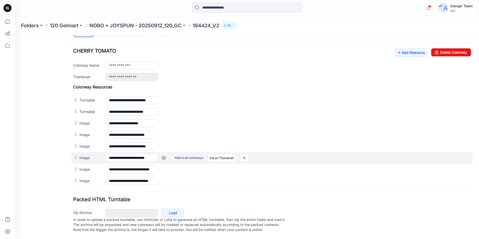
scroll to position [192, 0]
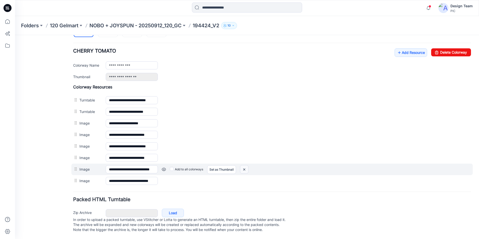
click at [244, 165] on img at bounding box center [244, 169] width 8 height 8
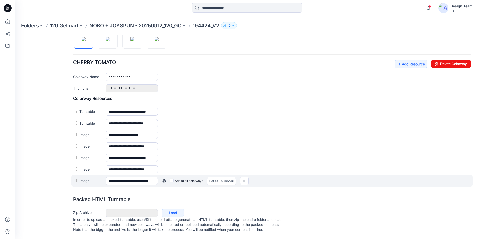
scroll to position [181, 0]
drag, startPoint x: 247, startPoint y: 175, endPoint x: 279, endPoint y: 62, distance: 117.2
click at [247, 177] on img at bounding box center [244, 181] width 8 height 8
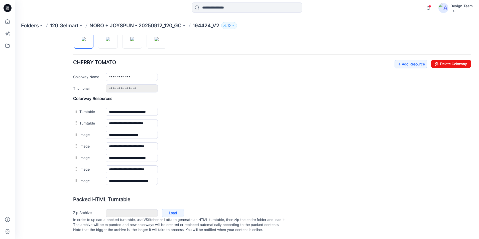
scroll to position [169, 0]
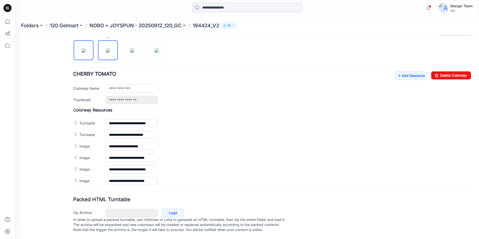
click at [108, 49] on img at bounding box center [108, 51] width 4 height 4
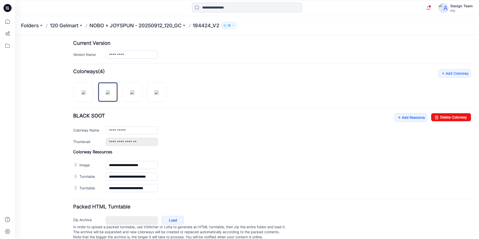
scroll to position [135, 0]
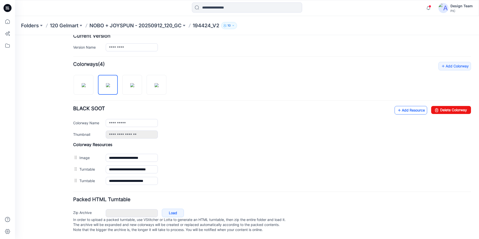
click at [409, 107] on link "Add Resource" at bounding box center [410, 110] width 33 height 9
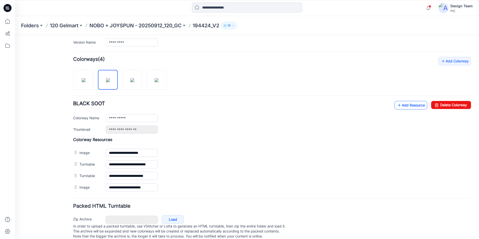
click at [402, 105] on link "Add Resource" at bounding box center [410, 105] width 33 height 9
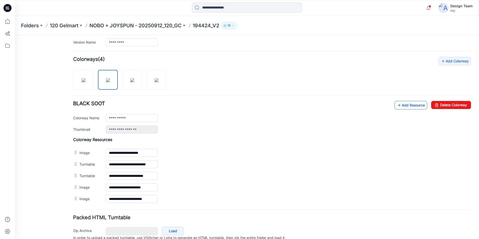
click at [405, 107] on link "Add Resource" at bounding box center [410, 105] width 33 height 9
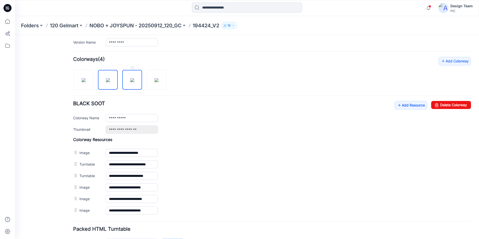
click at [133, 82] on img at bounding box center [132, 80] width 4 height 4
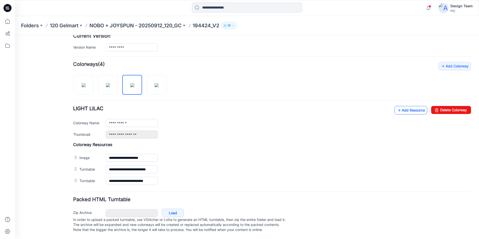
click at [414, 106] on link "Add Resource" at bounding box center [410, 110] width 33 height 9
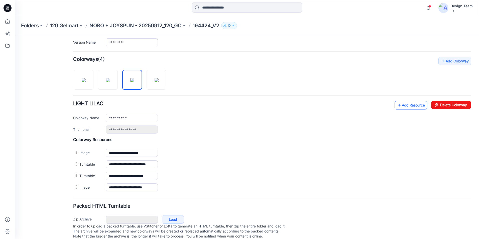
click at [398, 105] on link "Add Resource" at bounding box center [410, 105] width 33 height 9
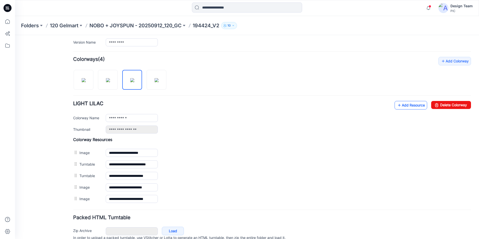
click at [406, 102] on link "Add Resource" at bounding box center [410, 105] width 33 height 9
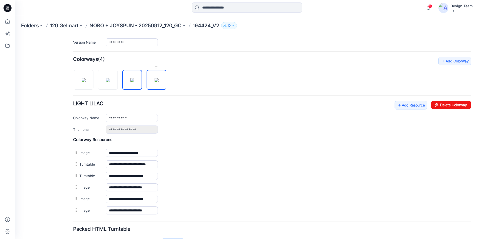
click at [156, 82] on img at bounding box center [157, 80] width 4 height 4
type input "**********"
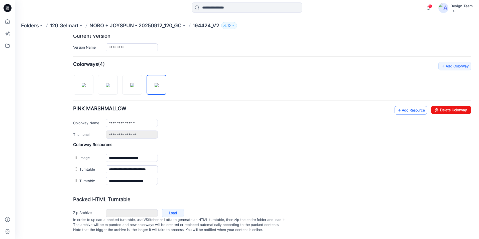
click at [408, 106] on link "Add Resource" at bounding box center [410, 110] width 33 height 9
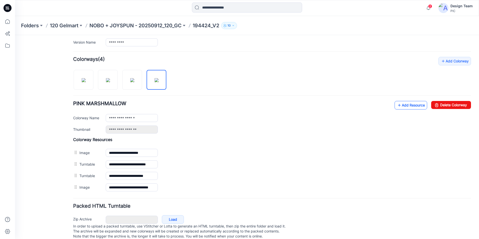
click at [411, 104] on link "Add Resource" at bounding box center [410, 105] width 33 height 9
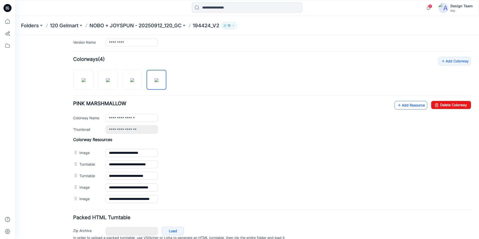
click at [408, 106] on link "Add Resource" at bounding box center [410, 105] width 33 height 9
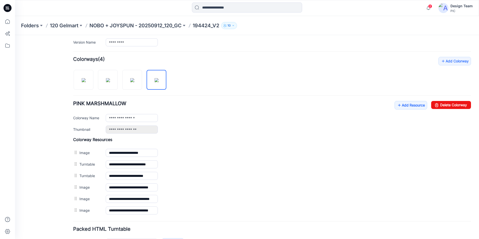
click at [290, 73] on div "**********" at bounding box center [272, 136] width 398 height 159
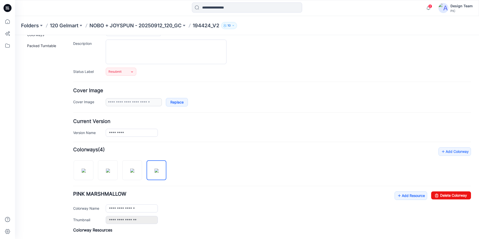
scroll to position [44, 0]
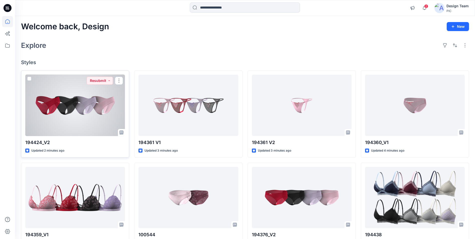
click at [67, 105] on div at bounding box center [75, 105] width 100 height 61
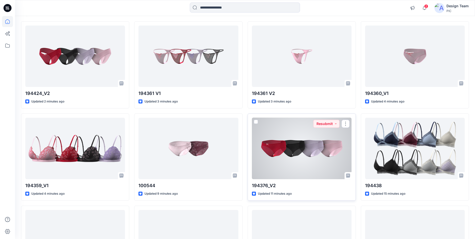
scroll to position [50, 0]
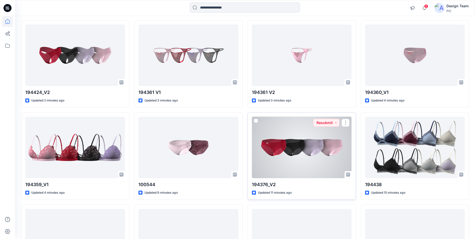
click at [264, 163] on div at bounding box center [302, 147] width 100 height 61
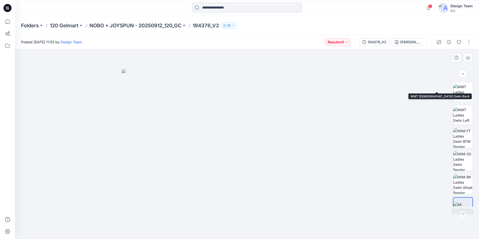
scroll to position [102, 0]
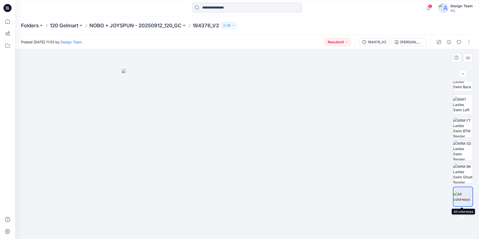
click at [461, 190] on div at bounding box center [463, 197] width 20 height 20
click at [371, 42] on div "194376_V2" at bounding box center [377, 42] width 19 height 6
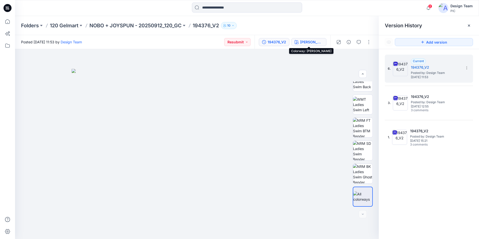
click at [315, 42] on div "[PERSON_NAME]" at bounding box center [311, 42] width 23 height 6
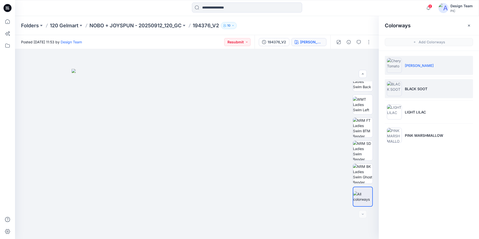
click at [423, 92] on li "BLACK SOOT" at bounding box center [429, 88] width 88 height 19
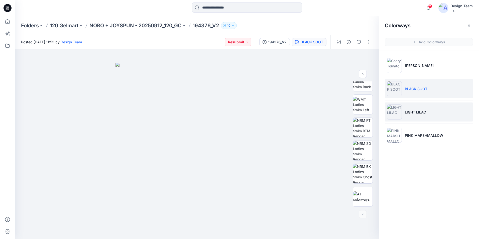
click at [420, 110] on p "LIGHT LILAC" at bounding box center [415, 111] width 21 height 5
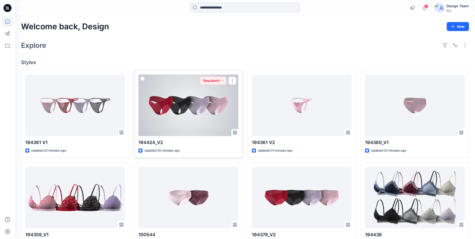
click at [201, 96] on div at bounding box center [188, 105] width 100 height 61
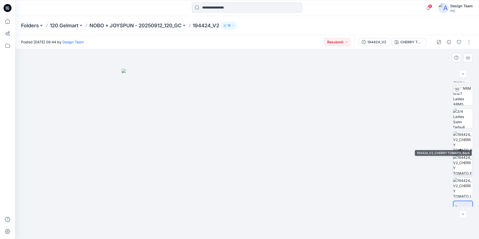
scroll to position [33, 0]
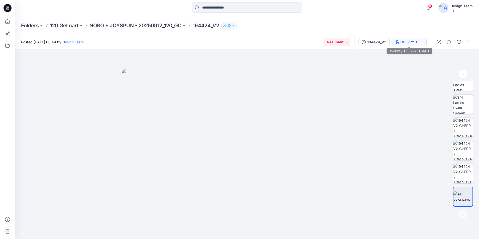
click at [407, 42] on div "CHERRY TOMATO" at bounding box center [411, 42] width 23 height 6
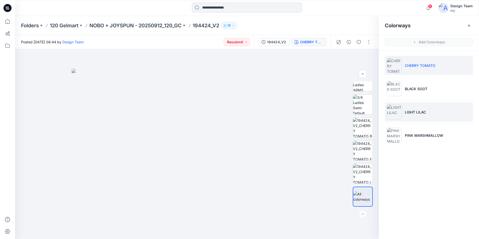
click at [409, 114] on p "LIGHT LILAC" at bounding box center [415, 111] width 21 height 5
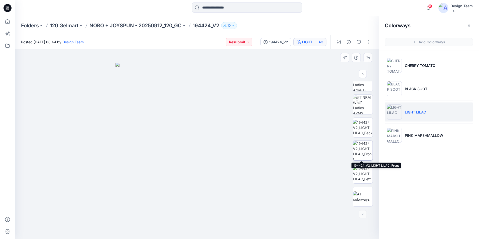
click at [357, 151] on img at bounding box center [363, 151] width 20 height 20
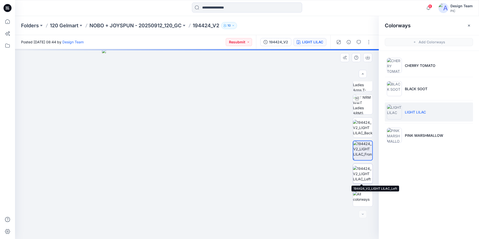
click at [364, 169] on img at bounding box center [363, 174] width 20 height 16
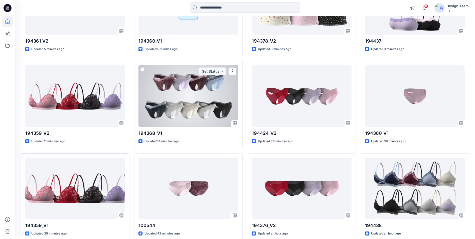
scroll to position [302, 0]
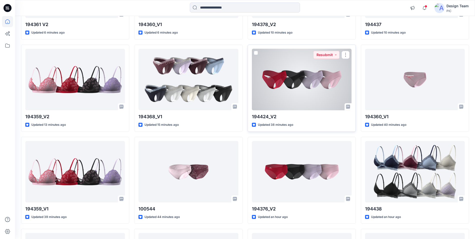
click at [317, 88] on div at bounding box center [302, 79] width 100 height 61
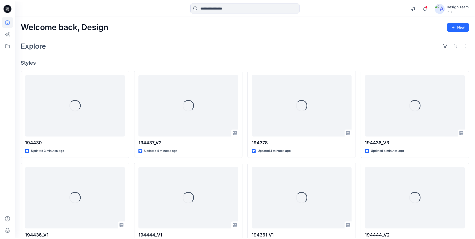
scroll to position [302, 0]
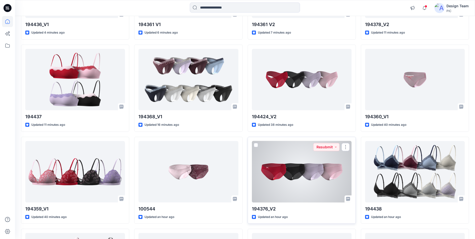
click at [301, 166] on div at bounding box center [302, 171] width 100 height 61
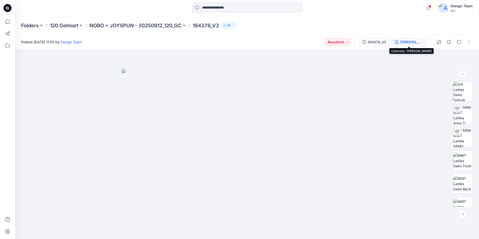
click at [403, 41] on div "Chery Tomato" at bounding box center [411, 42] width 23 height 6
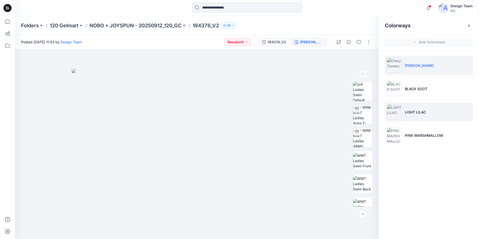
click at [408, 112] on p "LIGHT LILAC" at bounding box center [415, 111] width 21 height 5
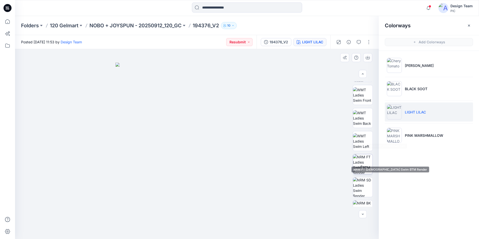
scroll to position [75, 0]
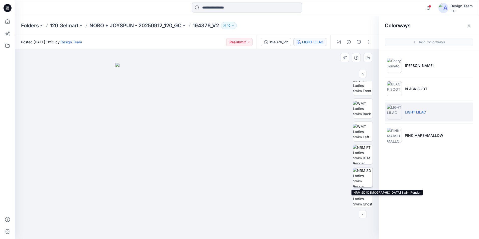
click at [363, 178] on img at bounding box center [363, 178] width 20 height 20
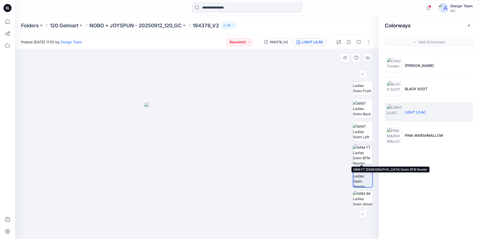
click at [364, 159] on img at bounding box center [363, 155] width 20 height 20
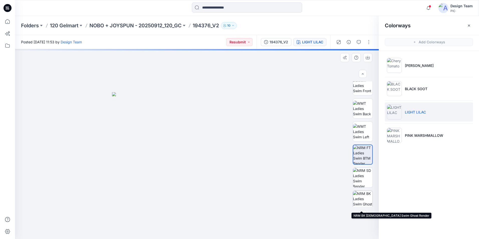
click at [367, 200] on img at bounding box center [363, 201] width 20 height 20
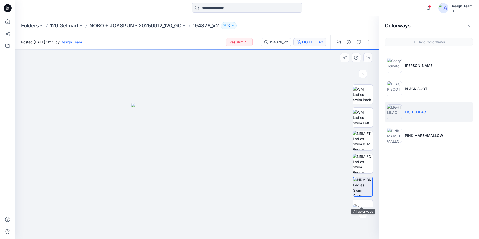
scroll to position [102, 0]
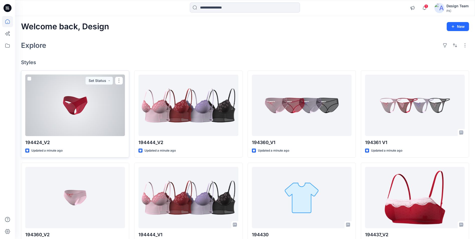
click at [103, 107] on div at bounding box center [75, 105] width 100 height 61
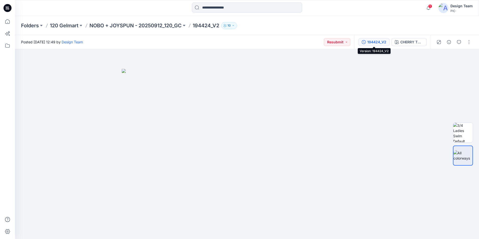
click at [382, 42] on div "194424_V2" at bounding box center [376, 42] width 19 height 6
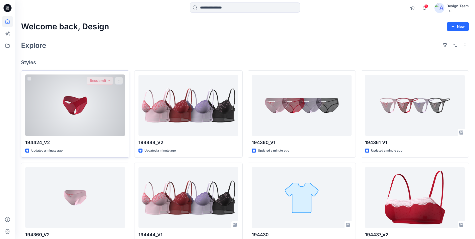
click at [87, 167] on div at bounding box center [75, 197] width 100 height 61
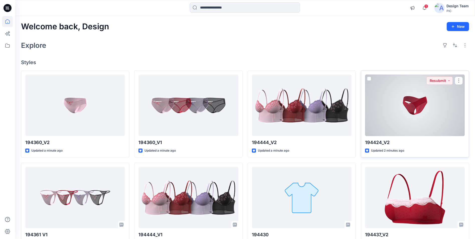
click at [395, 108] on div at bounding box center [415, 105] width 100 height 61
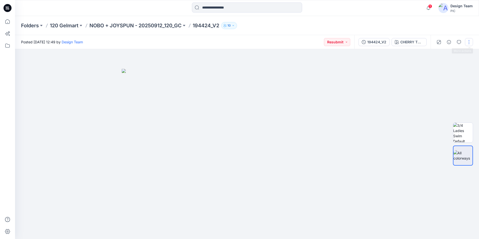
click at [471, 43] on button "button" at bounding box center [469, 42] width 8 height 8
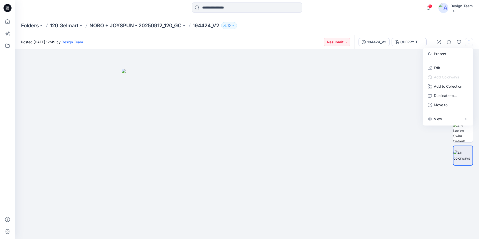
click at [378, 92] on div at bounding box center [247, 144] width 464 height 190
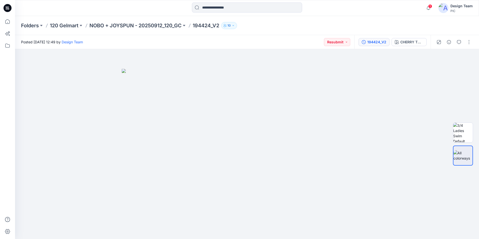
click at [379, 43] on div "194424_V2" at bounding box center [376, 42] width 19 height 6
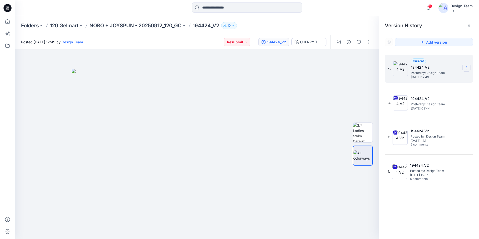
click at [466, 67] on icon at bounding box center [467, 68] width 4 height 4
click at [423, 100] on span "Delete Version" at bounding box center [432, 100] width 24 height 6
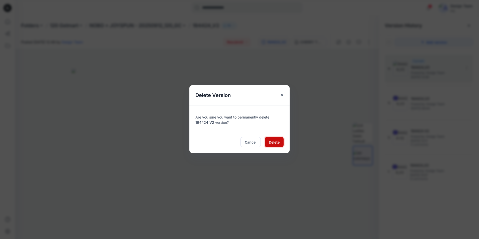
click at [272, 142] on span "Delete" at bounding box center [274, 141] width 11 height 5
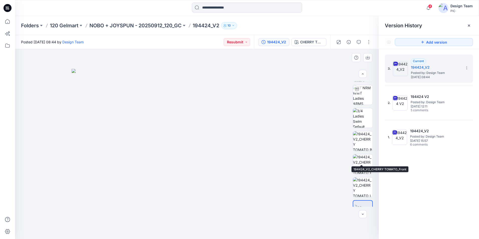
scroll to position [33, 0]
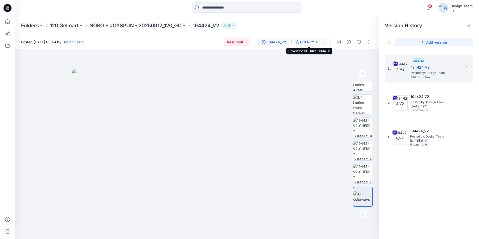
drag, startPoint x: 311, startPoint y: 41, endPoint x: 311, endPoint y: 44, distance: 2.8
click at [311, 41] on div "CHERRY TOMATO" at bounding box center [311, 42] width 23 height 6
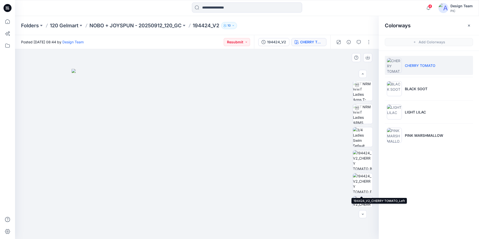
scroll to position [0, 0]
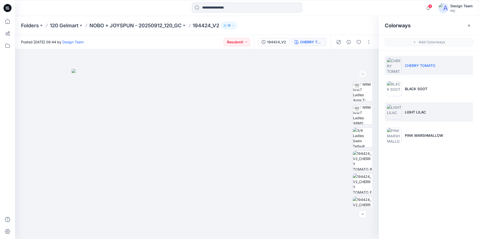
click at [412, 110] on p "LIGHT LILAC" at bounding box center [415, 111] width 21 height 5
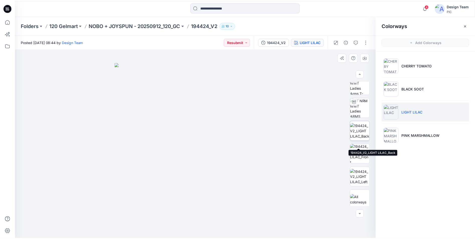
scroll to position [33, 0]
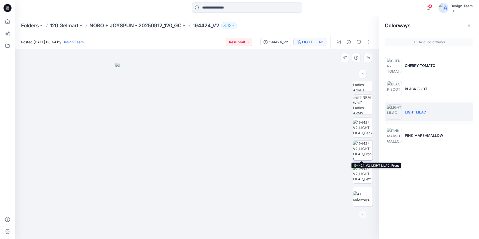
click at [363, 155] on img at bounding box center [363, 151] width 20 height 20
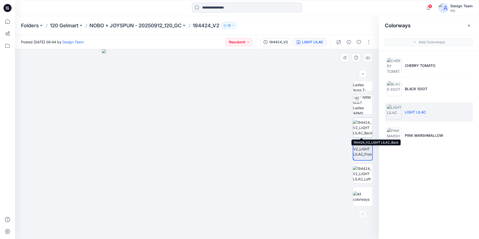
click at [362, 124] on img at bounding box center [363, 128] width 20 height 16
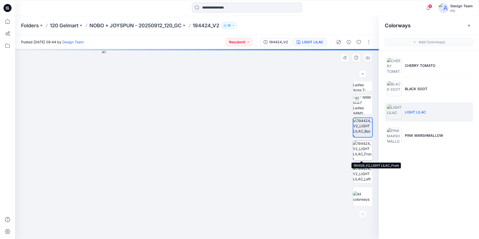
click at [366, 144] on img at bounding box center [363, 151] width 20 height 20
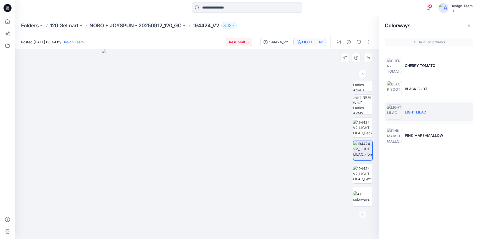
drag, startPoint x: 288, startPoint y: 145, endPoint x: 279, endPoint y: 146, distance: 9.3
click at [364, 172] on img at bounding box center [363, 174] width 20 height 16
drag, startPoint x: 241, startPoint y: 114, endPoint x: 233, endPoint y: 226, distance: 111.8
drag, startPoint x: 261, startPoint y: 170, endPoint x: 252, endPoint y: 123, distance: 47.7
drag, startPoint x: 254, startPoint y: 125, endPoint x: 272, endPoint y: 154, distance: 33.6
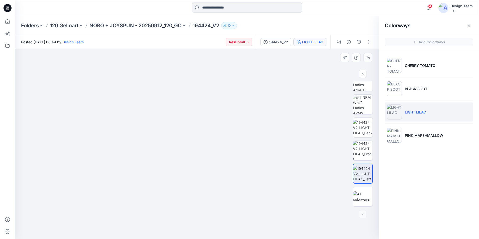
drag, startPoint x: 213, startPoint y: 113, endPoint x: 132, endPoint y: 76, distance: 89.3
drag, startPoint x: 277, startPoint y: 182, endPoint x: 301, endPoint y: 222, distance: 46.9
drag, startPoint x: 310, startPoint y: 199, endPoint x: 265, endPoint y: 143, distance: 71.8
drag, startPoint x: 243, startPoint y: 106, endPoint x: 169, endPoint y: 70, distance: 83.1
drag, startPoint x: 318, startPoint y: 177, endPoint x: 280, endPoint y: 108, distance: 78.4
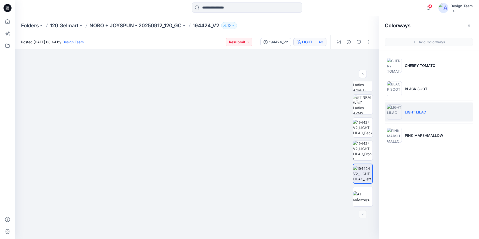
drag, startPoint x: 47, startPoint y: 90, endPoint x: 13, endPoint y: 132, distance: 54.2
drag, startPoint x: 318, startPoint y: 188, endPoint x: 277, endPoint y: 176, distance: 43.1
drag, startPoint x: 238, startPoint y: 66, endPoint x: 232, endPoint y: 156, distance: 90.1
drag, startPoint x: 264, startPoint y: 181, endPoint x: 254, endPoint y: 216, distance: 36.7
drag, startPoint x: 273, startPoint y: 135, endPoint x: 334, endPoint y: 157, distance: 64.2
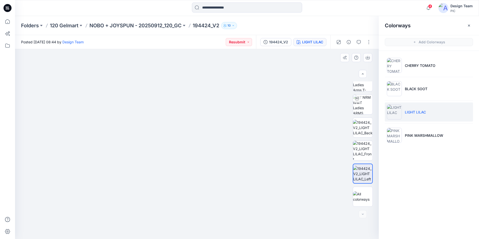
drag, startPoint x: 207, startPoint y: 127, endPoint x: 301, endPoint y: 154, distance: 97.8
drag, startPoint x: 219, startPoint y: 179, endPoint x: 103, endPoint y: 122, distance: 129.6
drag, startPoint x: 271, startPoint y: 208, endPoint x: 244, endPoint y: 244, distance: 44.4
drag, startPoint x: 300, startPoint y: 174, endPoint x: 224, endPoint y: 150, distance: 79.8
drag, startPoint x: 246, startPoint y: 182, endPoint x: 226, endPoint y: 98, distance: 85.6
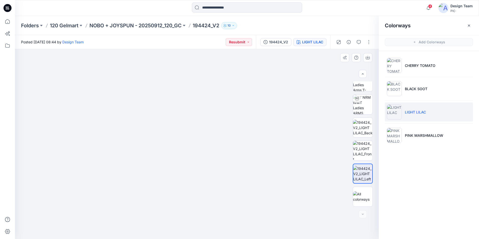
drag, startPoint x: 307, startPoint y: 196, endPoint x: 296, endPoint y: 66, distance: 130.4
drag, startPoint x: 298, startPoint y: 152, endPoint x: 215, endPoint y: 206, distance: 99.3
drag, startPoint x: 285, startPoint y: 147, endPoint x: 285, endPoint y: 159, distance: 11.3
drag, startPoint x: 265, startPoint y: 153, endPoint x: 285, endPoint y: 230, distance: 79.6
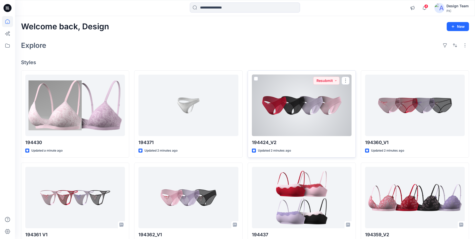
click at [316, 113] on div at bounding box center [302, 105] width 100 height 61
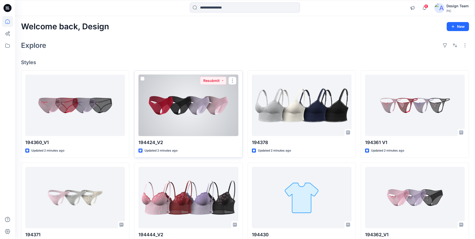
click at [206, 106] on div at bounding box center [188, 105] width 100 height 61
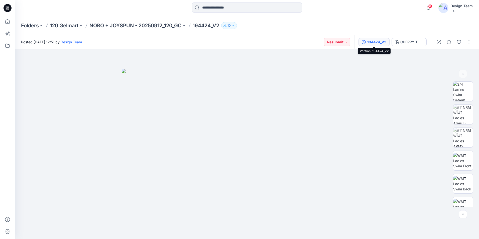
click at [386, 42] on div "194424_V2" at bounding box center [376, 42] width 19 height 6
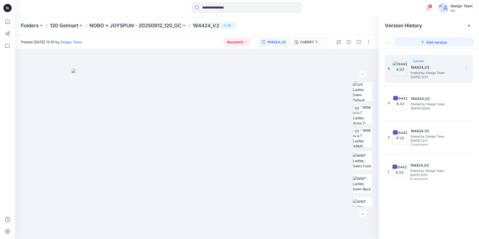
click at [436, 75] on span "Monday, October 13, 2025 12:51" at bounding box center [435, 77] width 50 height 4
click at [302, 42] on div "CHERRY TOMATO" at bounding box center [311, 42] width 23 height 6
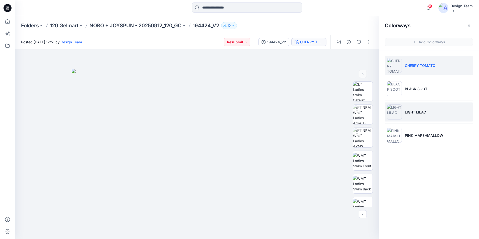
click at [423, 113] on p "LIGHT LILAC" at bounding box center [415, 111] width 21 height 5
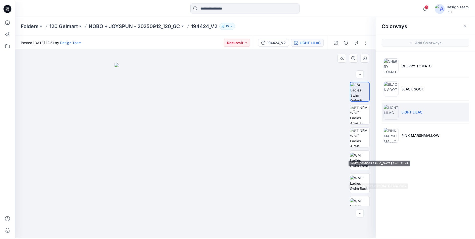
scroll to position [102, 0]
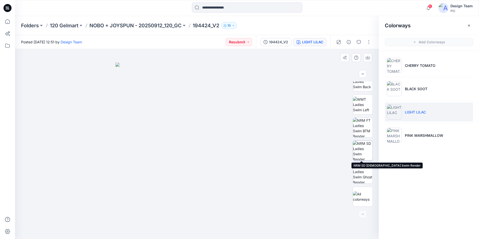
click at [359, 153] on img at bounding box center [363, 151] width 20 height 20
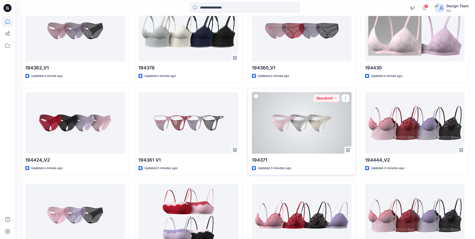
scroll to position [75, 0]
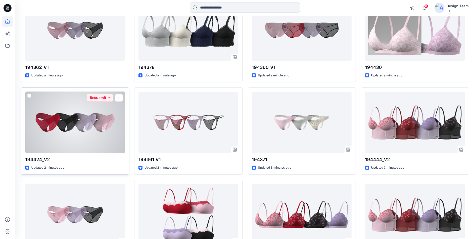
click at [58, 119] on div at bounding box center [75, 122] width 100 height 61
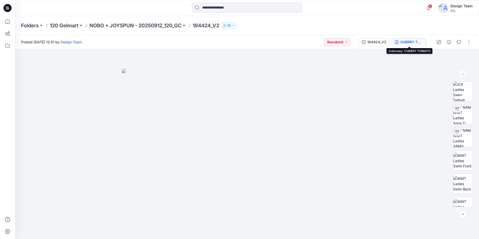
click at [410, 43] on div "CHERRY TOMATO" at bounding box center [411, 42] width 23 height 6
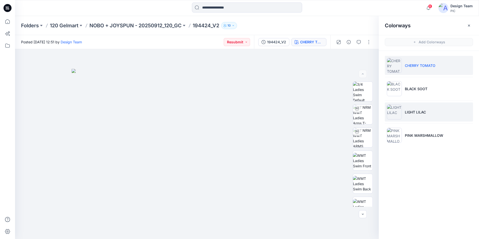
click at [426, 112] on p "LIGHT LILAC" at bounding box center [415, 111] width 21 height 5
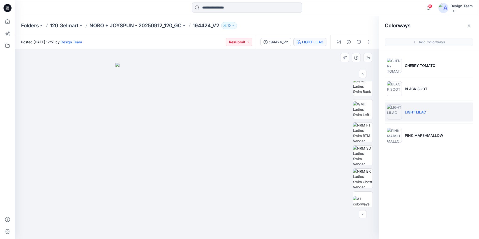
scroll to position [100, 0]
click at [360, 147] on img at bounding box center [363, 153] width 20 height 20
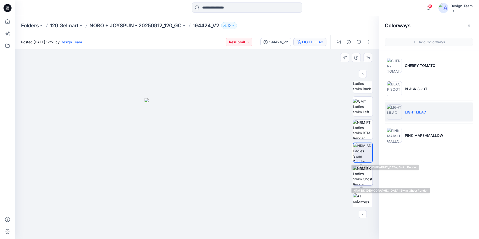
click at [364, 173] on img at bounding box center [363, 176] width 20 height 20
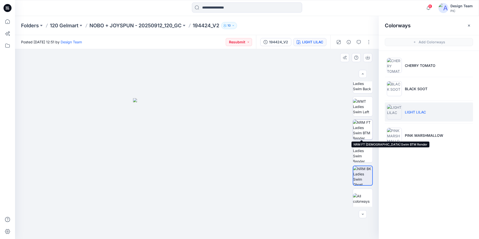
click at [367, 130] on img at bounding box center [363, 130] width 20 height 20
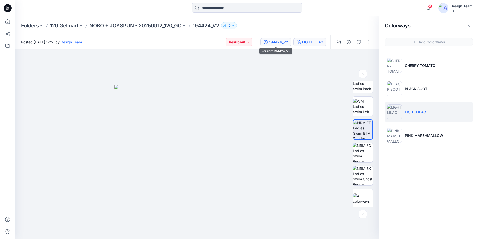
click at [277, 41] on div "194424_V2" at bounding box center [278, 42] width 19 height 6
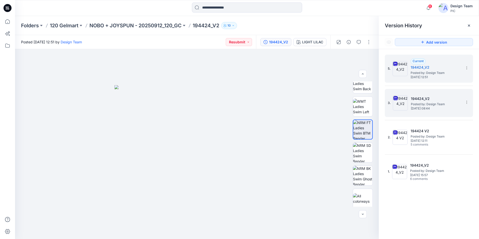
click at [435, 107] on span "Monday, October 13, 2025 08:44" at bounding box center [436, 109] width 50 height 4
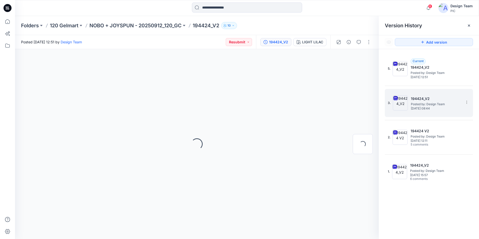
scroll to position [0, 0]
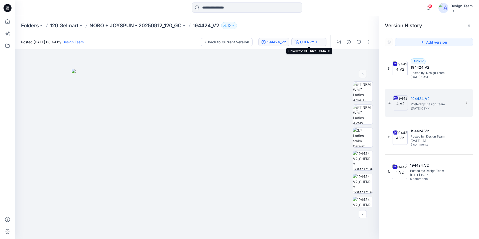
click at [308, 42] on div "CHERRY TOMATO" at bounding box center [311, 42] width 23 height 6
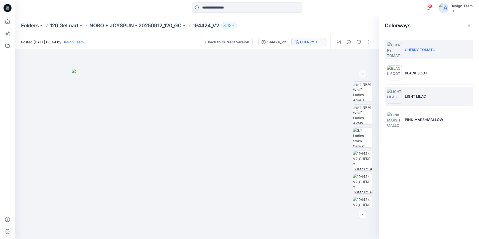
click at [412, 95] on p "LIGHT LILAC" at bounding box center [415, 96] width 21 height 5
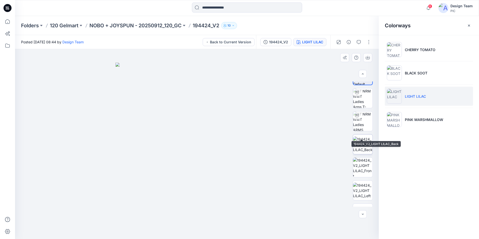
scroll to position [33, 0]
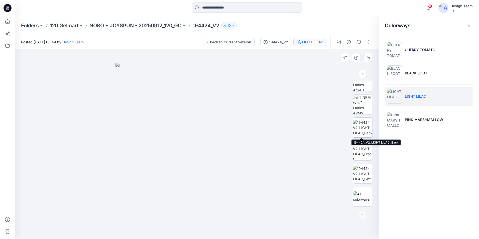
click at [366, 131] on img at bounding box center [363, 128] width 20 height 16
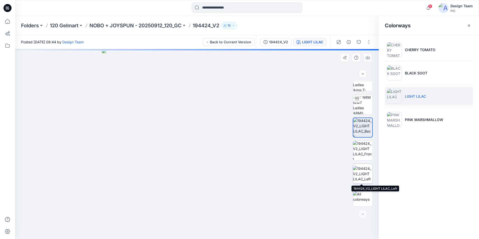
click at [367, 176] on img at bounding box center [363, 174] width 20 height 16
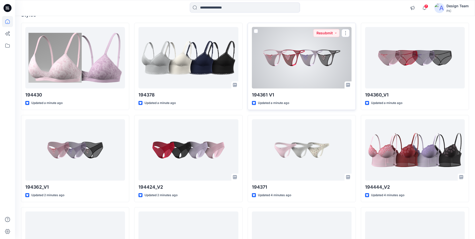
scroll to position [50, 0]
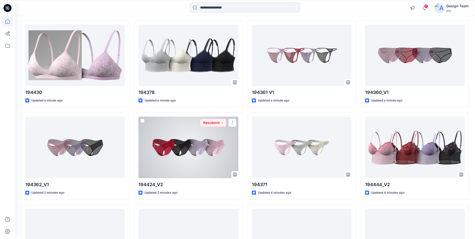
click at [201, 146] on div at bounding box center [188, 147] width 100 height 61
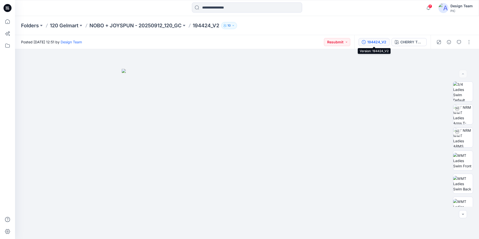
click at [368, 43] on div "194424_V2" at bounding box center [376, 42] width 19 height 6
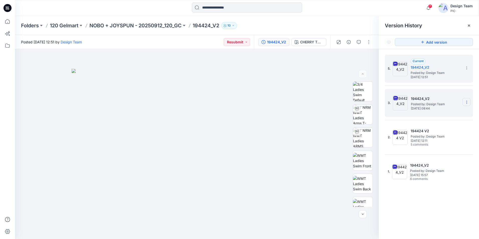
click at [467, 104] on icon at bounding box center [467, 102] width 4 height 4
click at [430, 155] on span "Delete Version" at bounding box center [432, 154] width 24 height 6
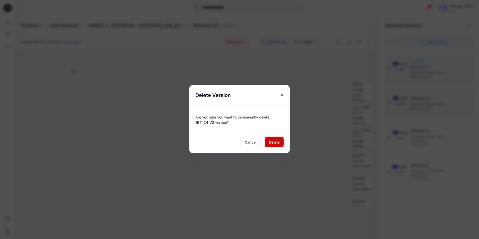
click at [280, 144] on button "Delete" at bounding box center [274, 142] width 19 height 10
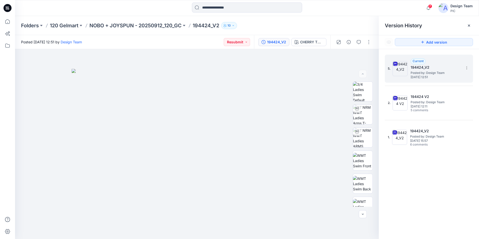
click at [421, 76] on span "Monday, October 13, 2025 12:51" at bounding box center [435, 77] width 50 height 4
click at [308, 42] on div "CHERRY TOMATO" at bounding box center [311, 42] width 23 height 6
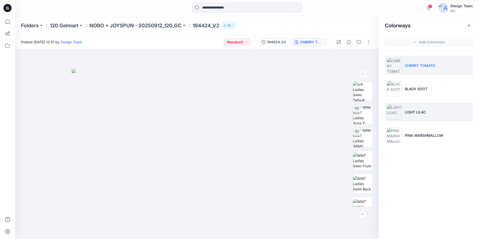
click at [406, 110] on p "LIGHT LILAC" at bounding box center [415, 111] width 21 height 5
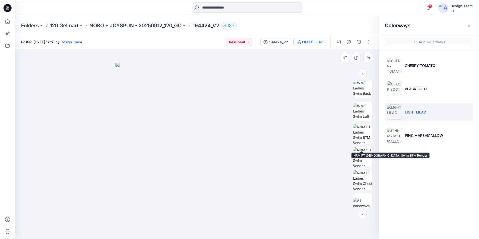
scroll to position [100, 0]
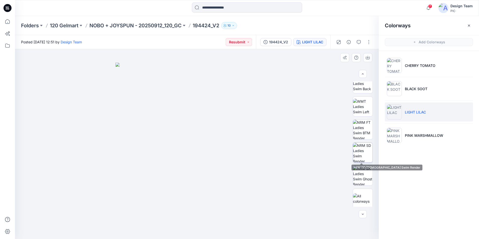
click at [364, 154] on img at bounding box center [363, 153] width 20 height 20
click at [363, 146] on img at bounding box center [362, 152] width 19 height 19
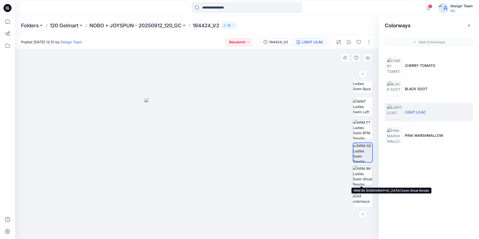
click at [362, 171] on img at bounding box center [363, 176] width 20 height 20
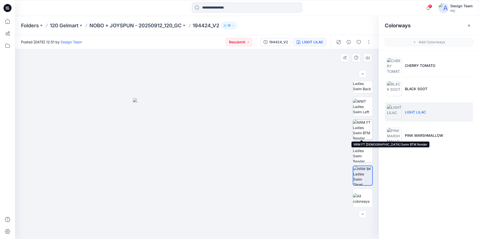
click at [363, 130] on img at bounding box center [363, 130] width 20 height 20
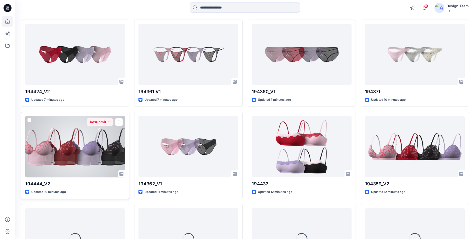
scroll to position [152, 0]
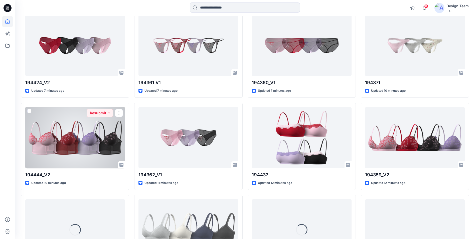
click at [83, 150] on div at bounding box center [75, 137] width 100 height 61
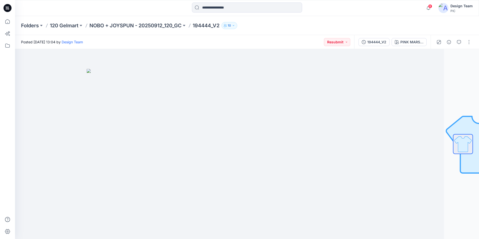
click at [7, 8] on icon at bounding box center [8, 8] width 8 height 16
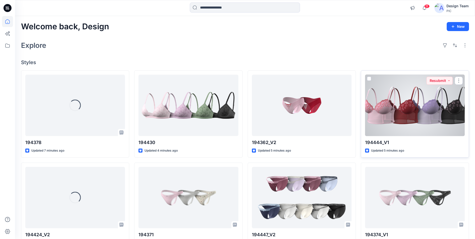
click at [423, 118] on div at bounding box center [415, 105] width 100 height 61
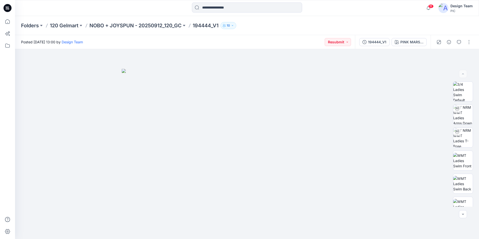
click at [8, 7] on icon at bounding box center [8, 8] width 8 height 8
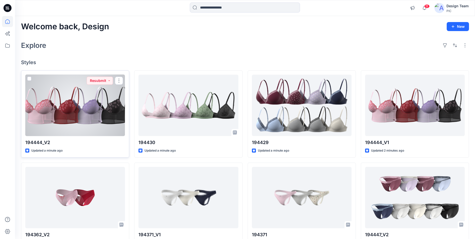
click at [78, 109] on div at bounding box center [75, 105] width 100 height 61
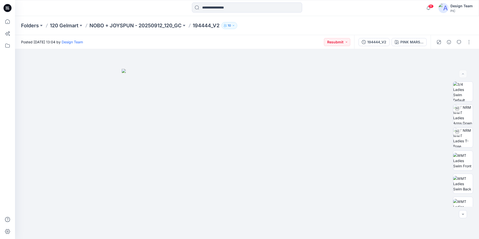
click at [5, 6] on icon at bounding box center [8, 8] width 8 height 8
